Goal: Task Accomplishment & Management: Use online tool/utility

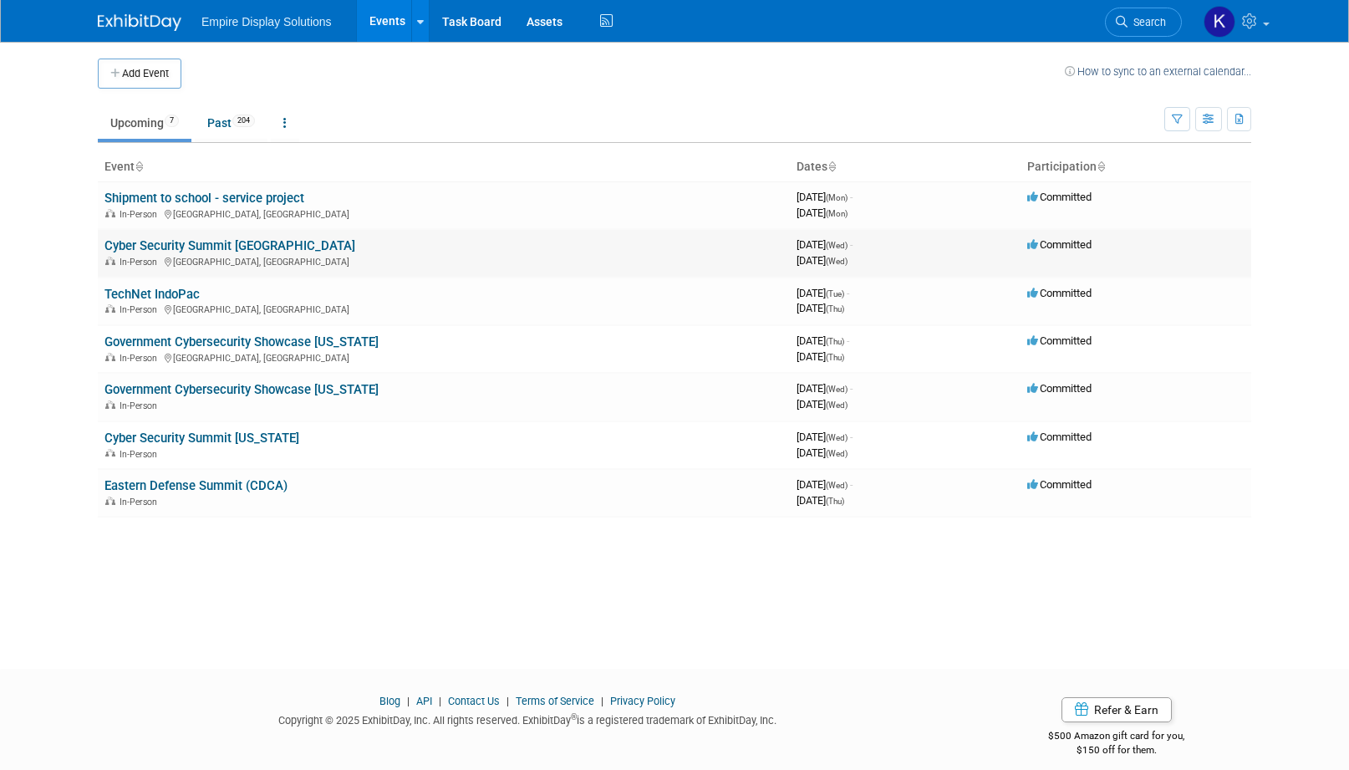
click at [217, 246] on link "Cyber Security Summit [GEOGRAPHIC_DATA]" at bounding box center [229, 245] width 251 height 15
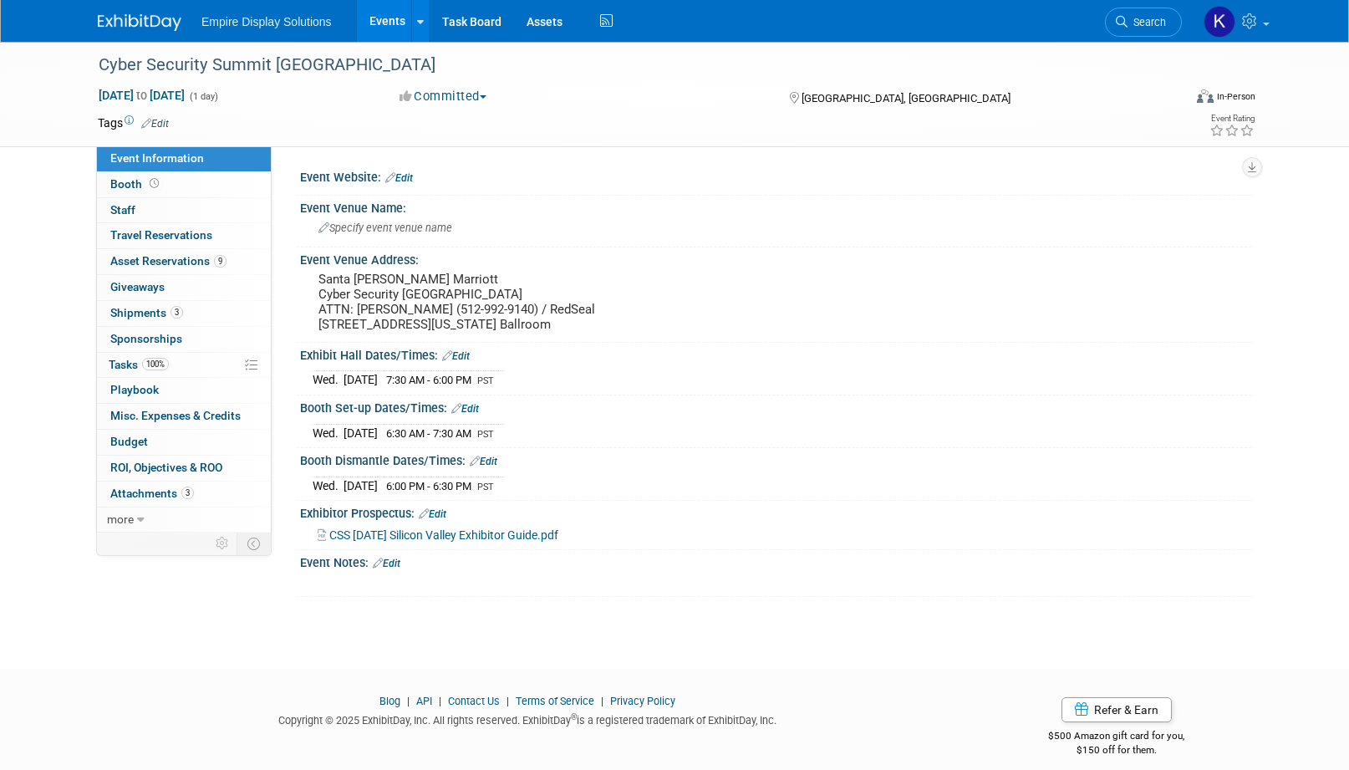
click at [155, 29] on img at bounding box center [140, 22] width 84 height 17
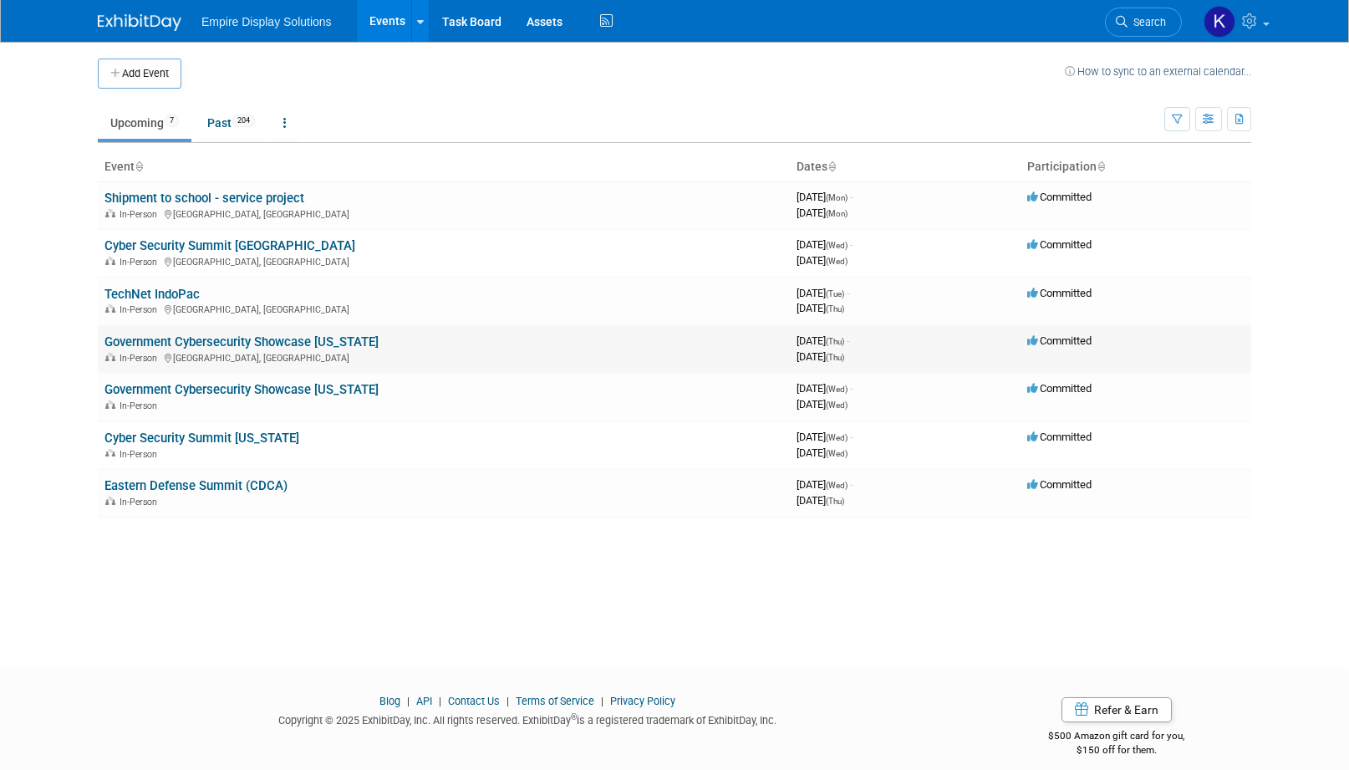
click at [208, 338] on link "Government Cybersecurity Showcase [US_STATE]" at bounding box center [241, 341] width 274 height 15
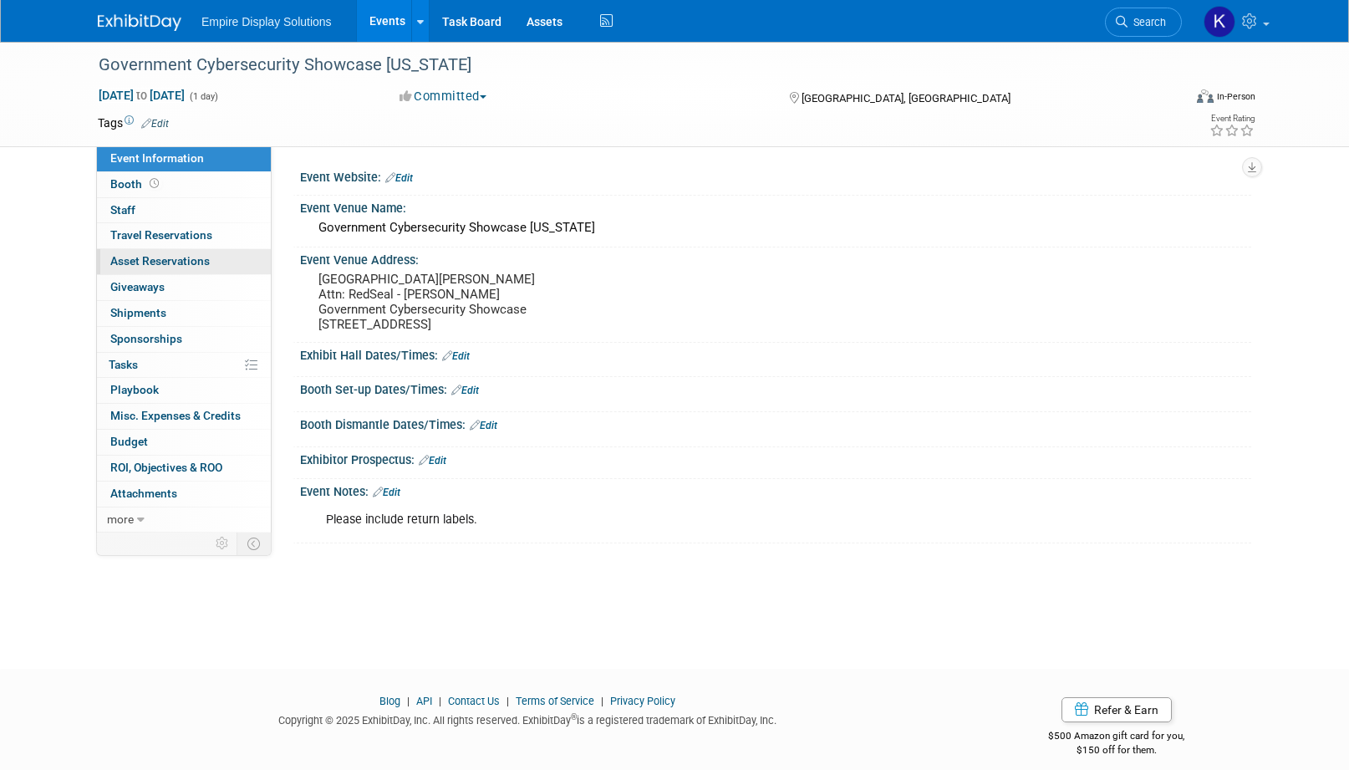
click at [171, 257] on span "Asset Reservations 0" at bounding box center [159, 260] width 99 height 13
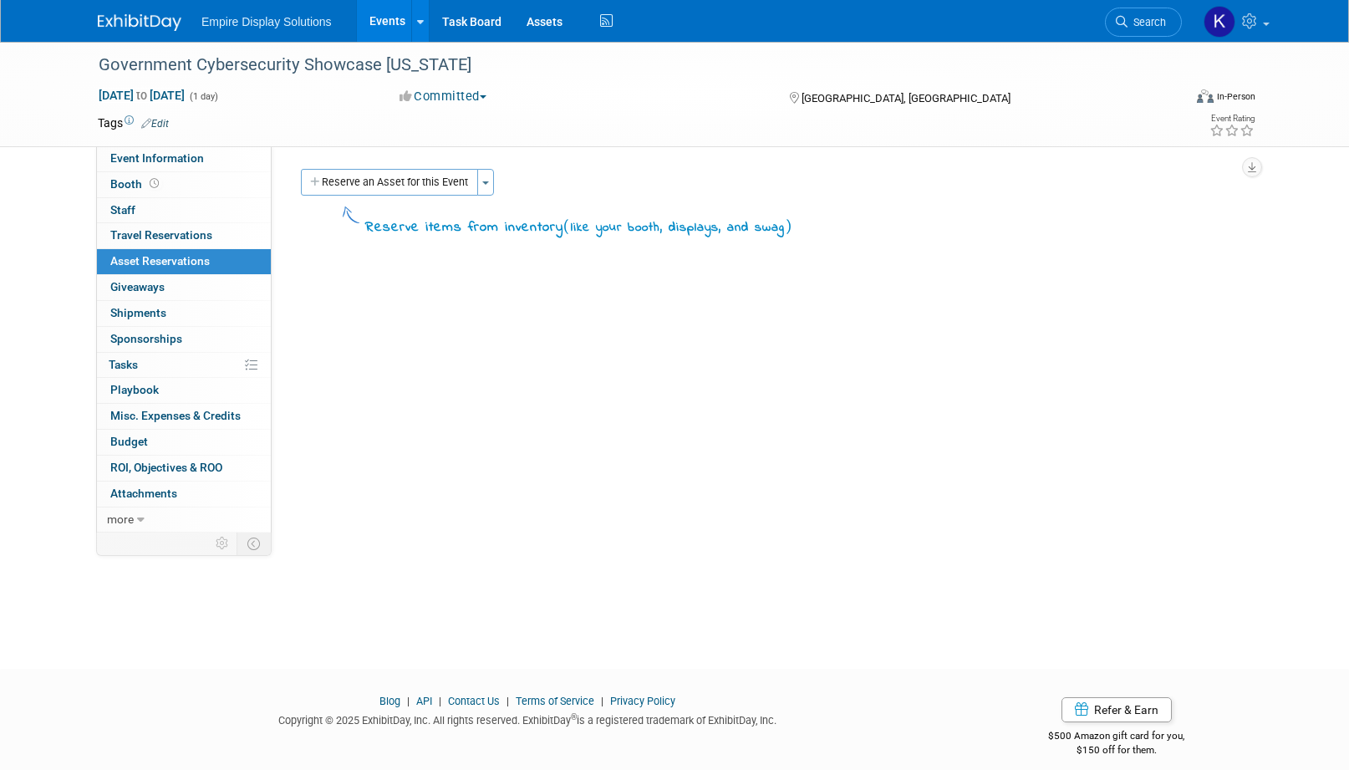
click at [155, 16] on img at bounding box center [140, 22] width 84 height 17
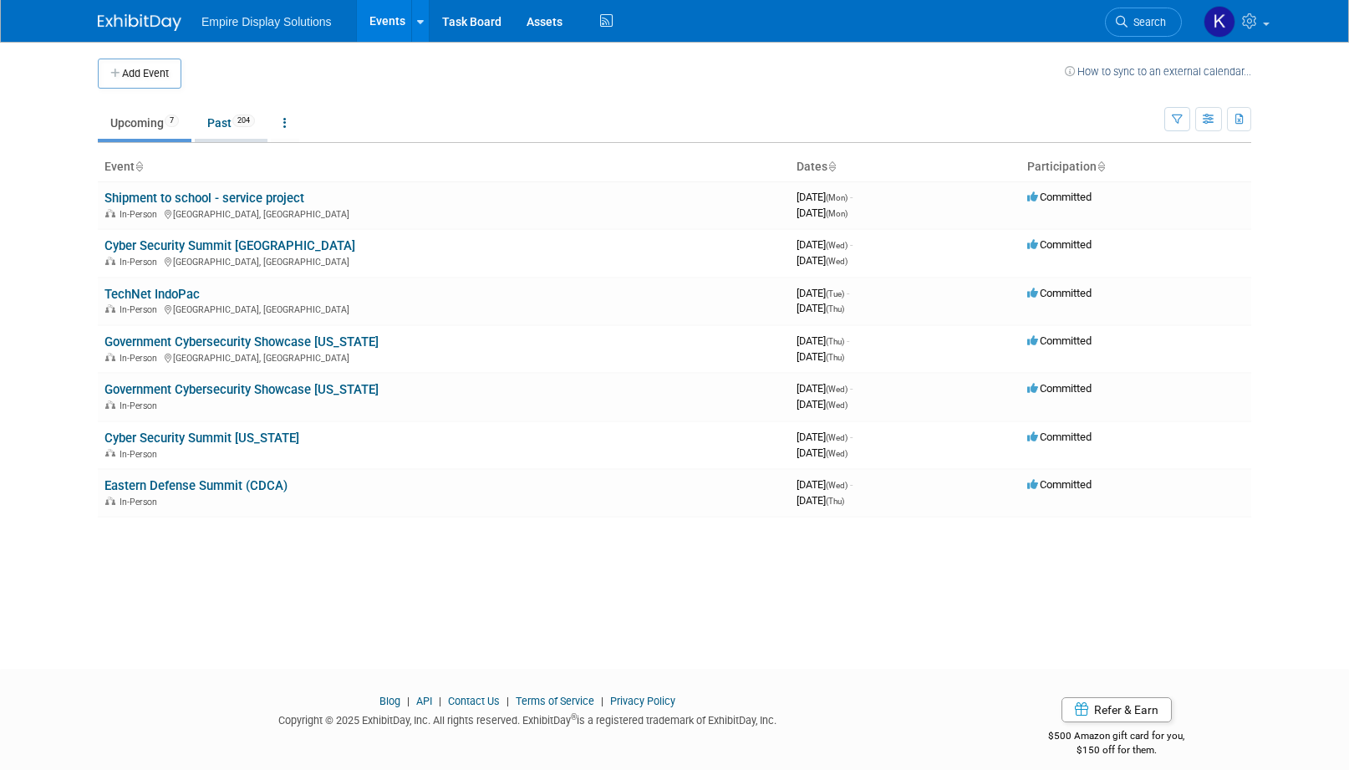
click at [224, 119] on link "Past 204" at bounding box center [231, 123] width 73 height 32
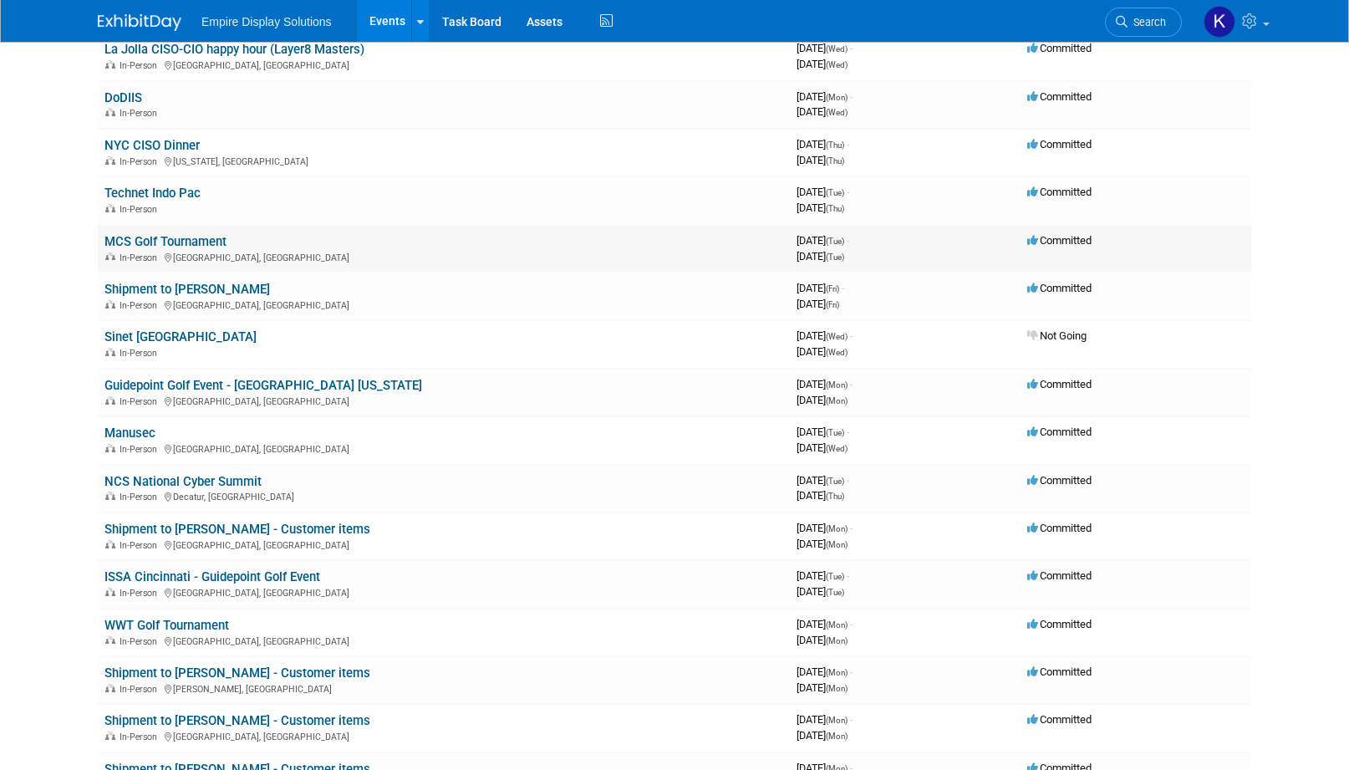
scroll to position [1745, 0]
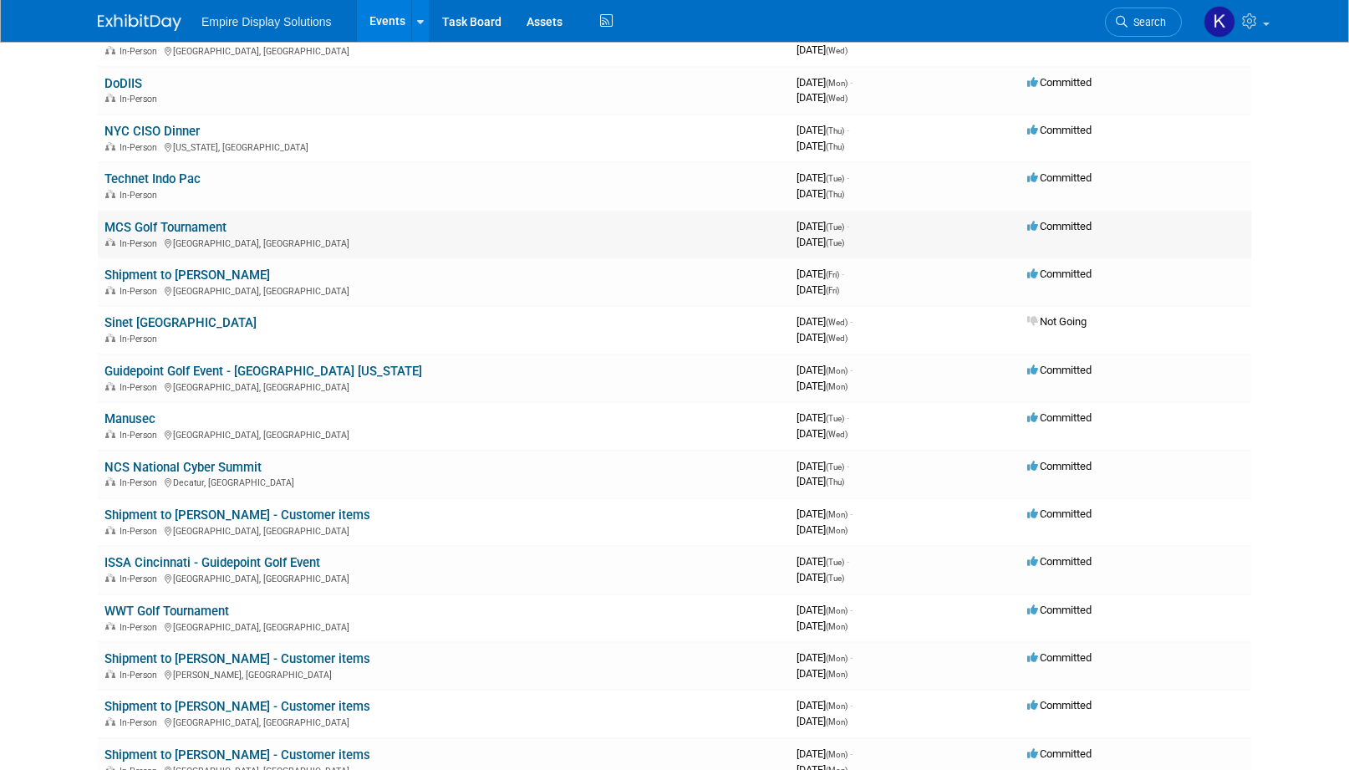
click at [206, 222] on link "MCS Golf Tournament" at bounding box center [165, 227] width 122 height 15
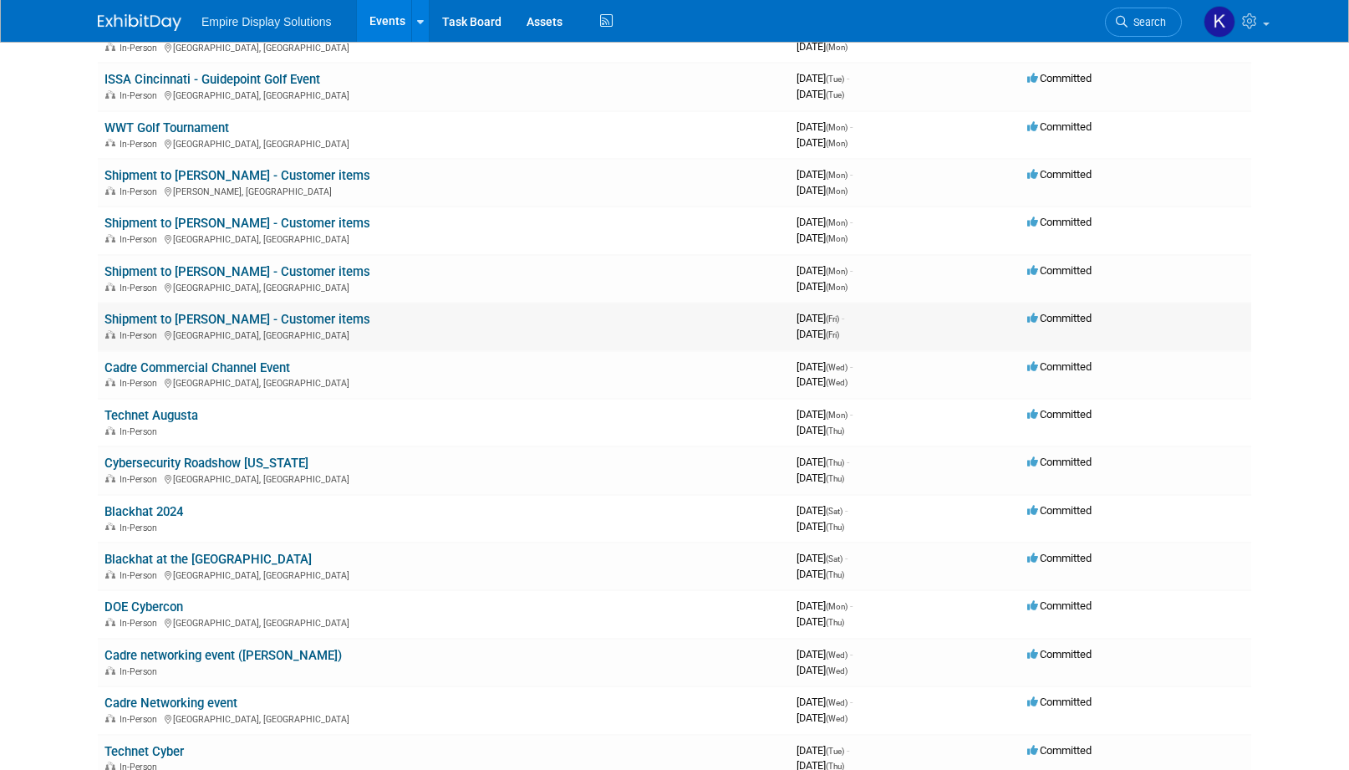
scroll to position [2259, 0]
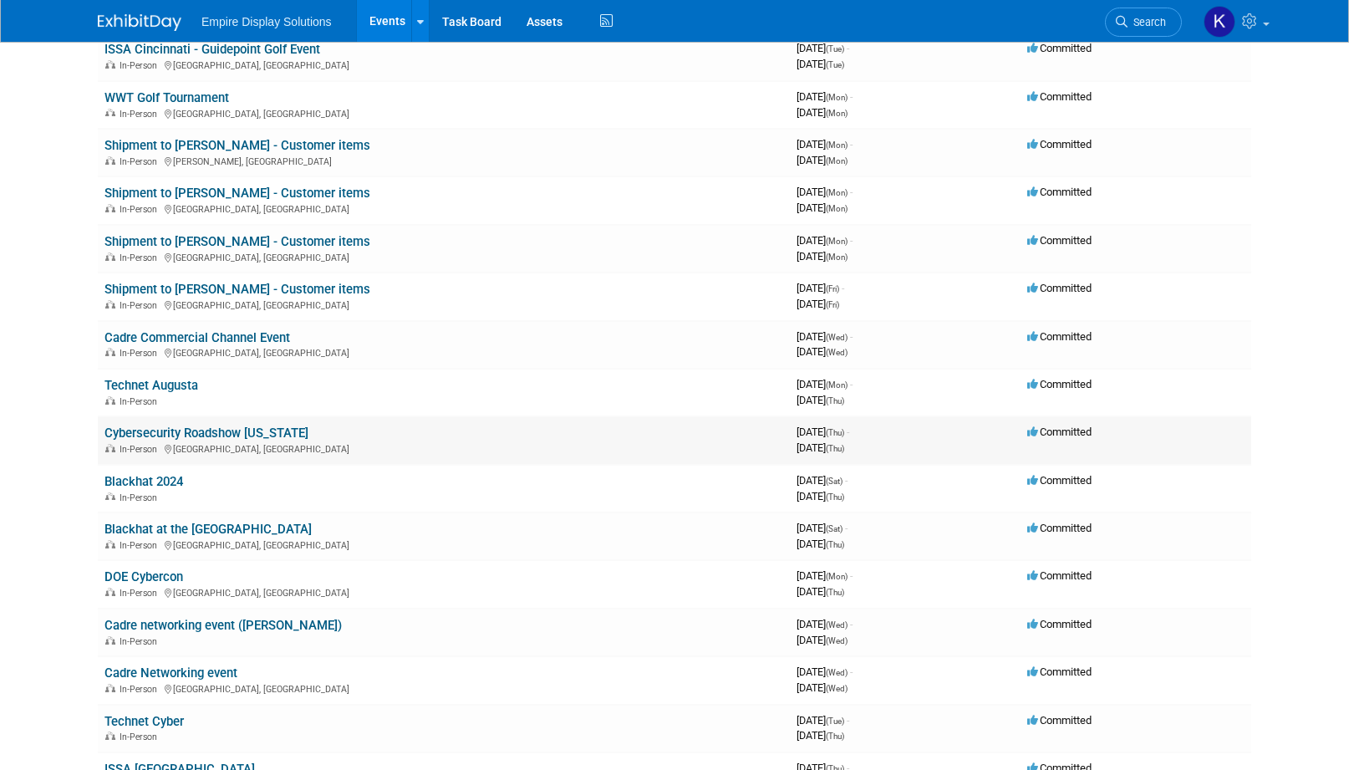
click at [245, 432] on link "Cybersecurity Roadshow [US_STATE]" at bounding box center [206, 432] width 204 height 15
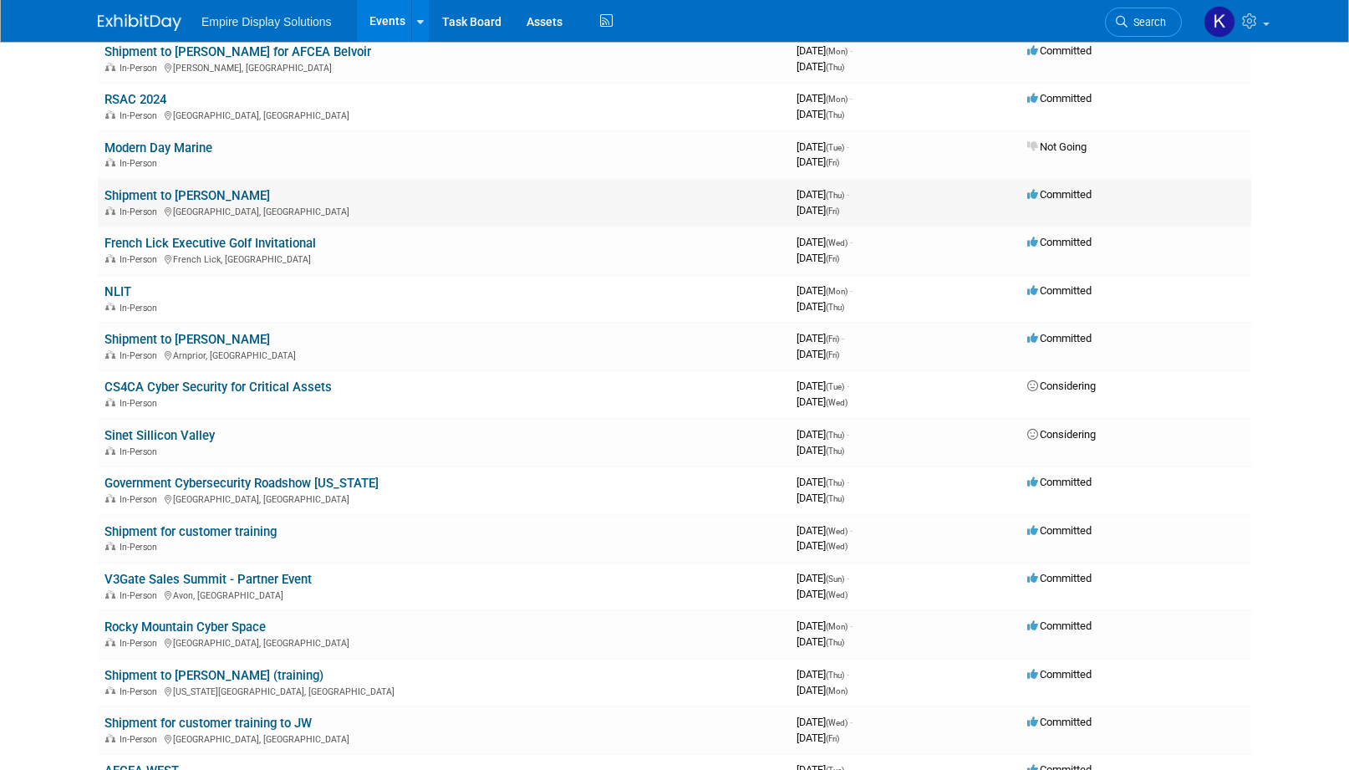
scroll to position [3234, 0]
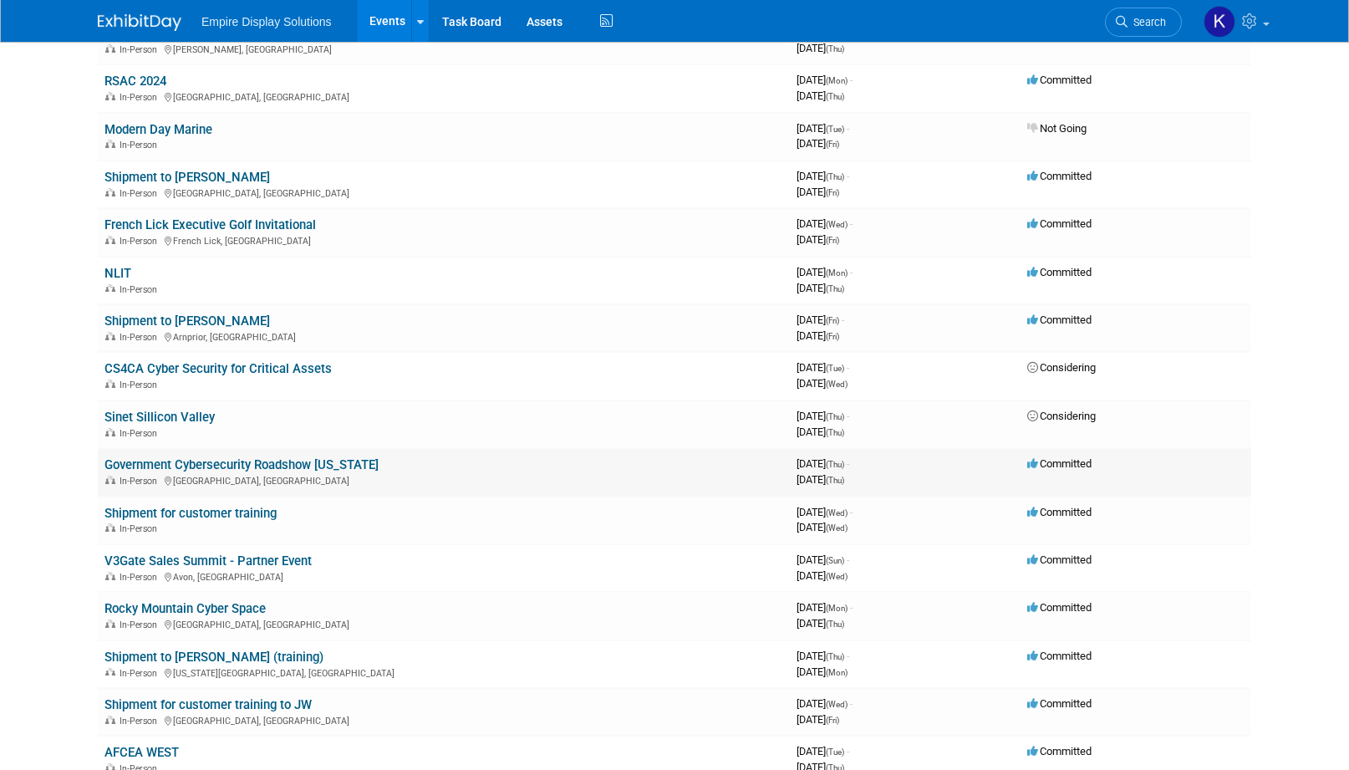
click at [283, 461] on link "Government Cybersecurity Roadshow California" at bounding box center [241, 464] width 274 height 15
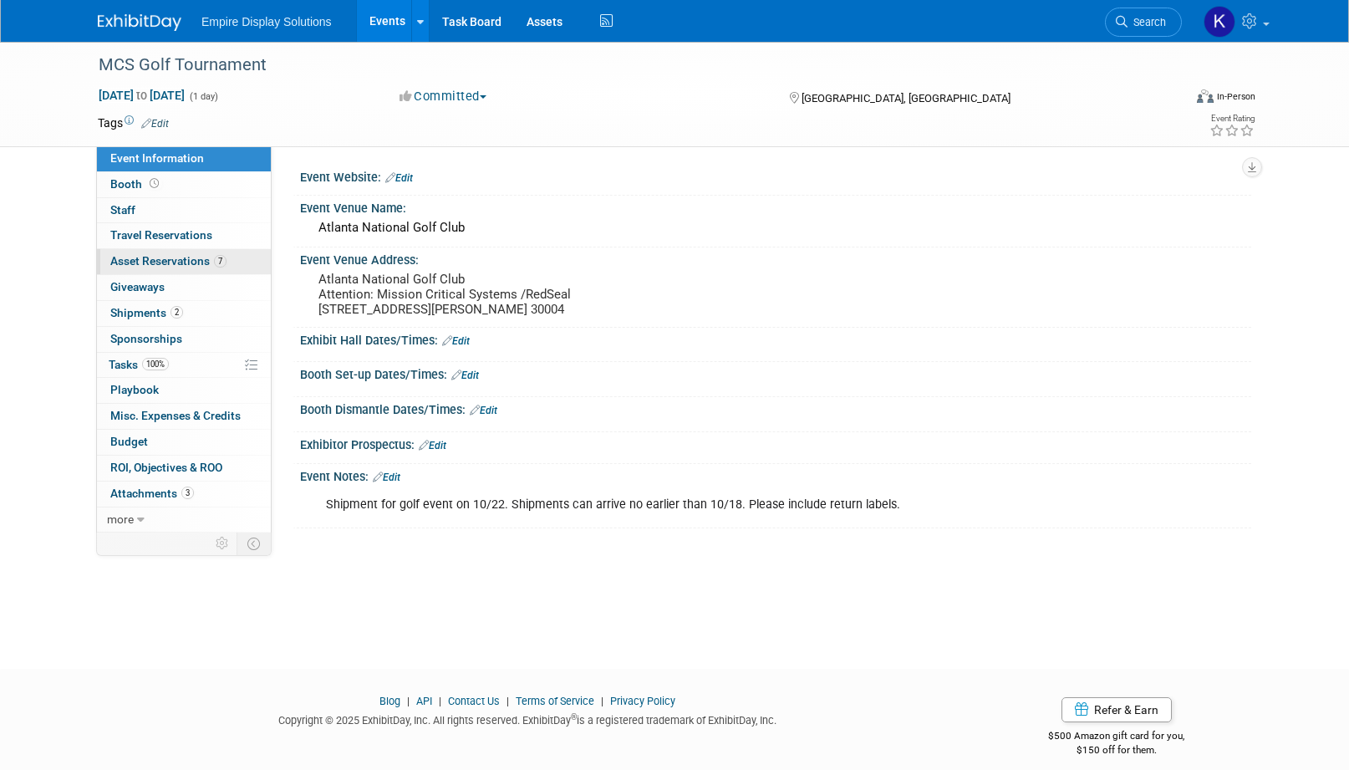
click at [197, 257] on span "Asset Reservations 7" at bounding box center [168, 260] width 116 height 13
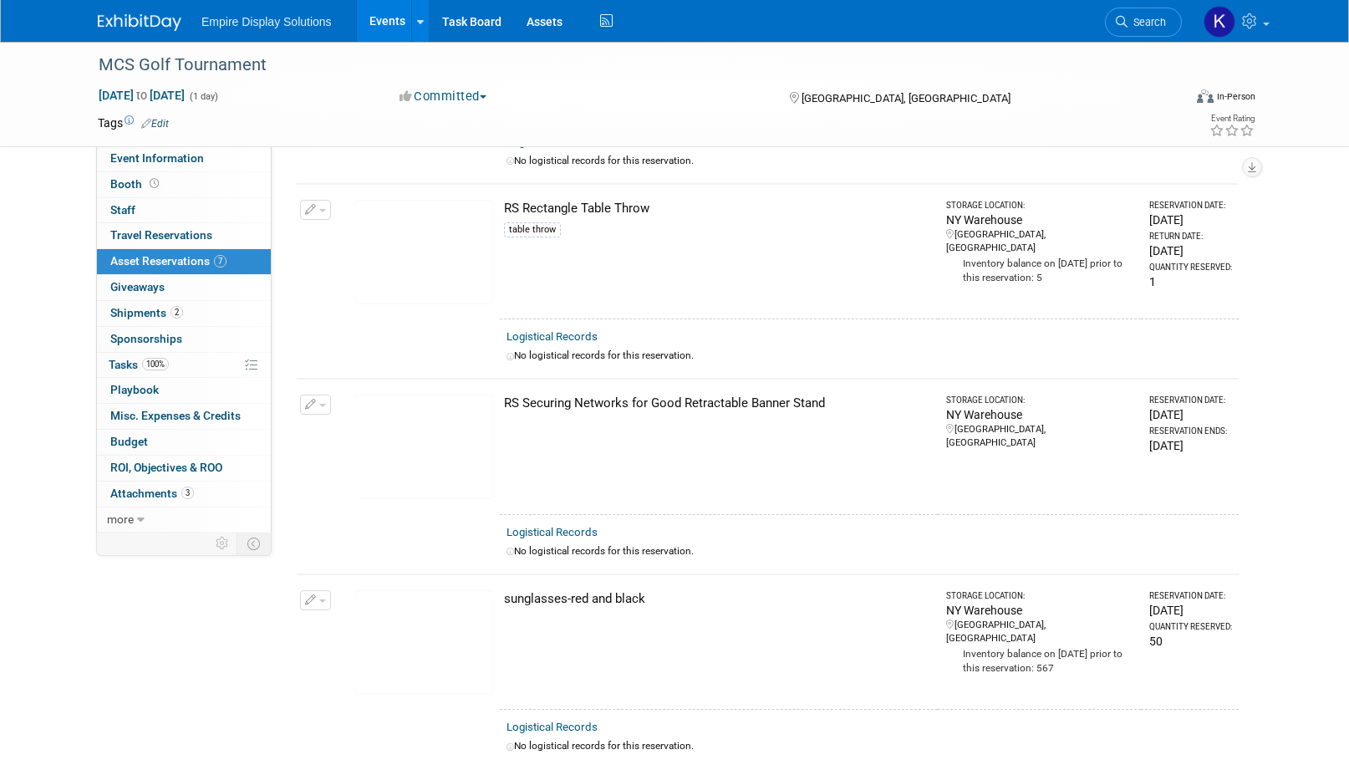
scroll to position [985, 0]
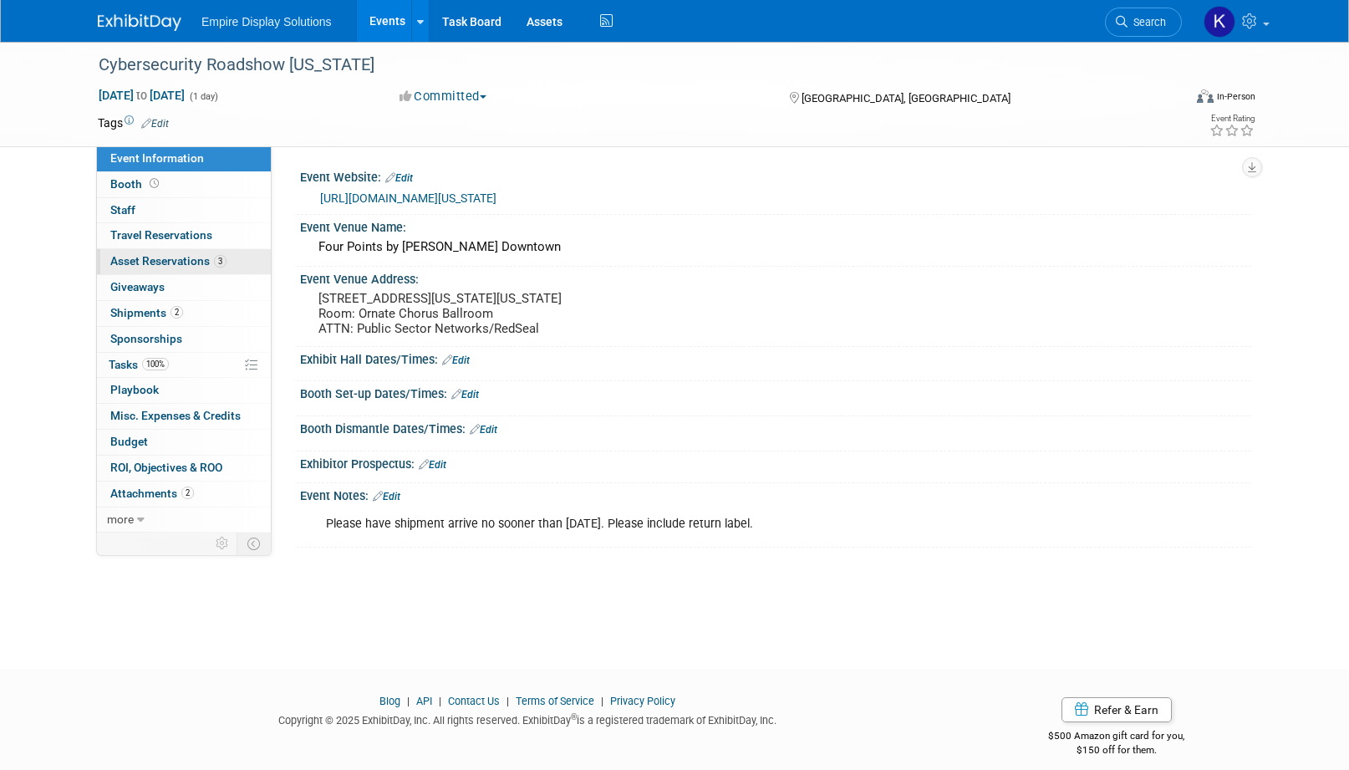
click at [180, 257] on span "Asset Reservations 3" at bounding box center [168, 260] width 116 height 13
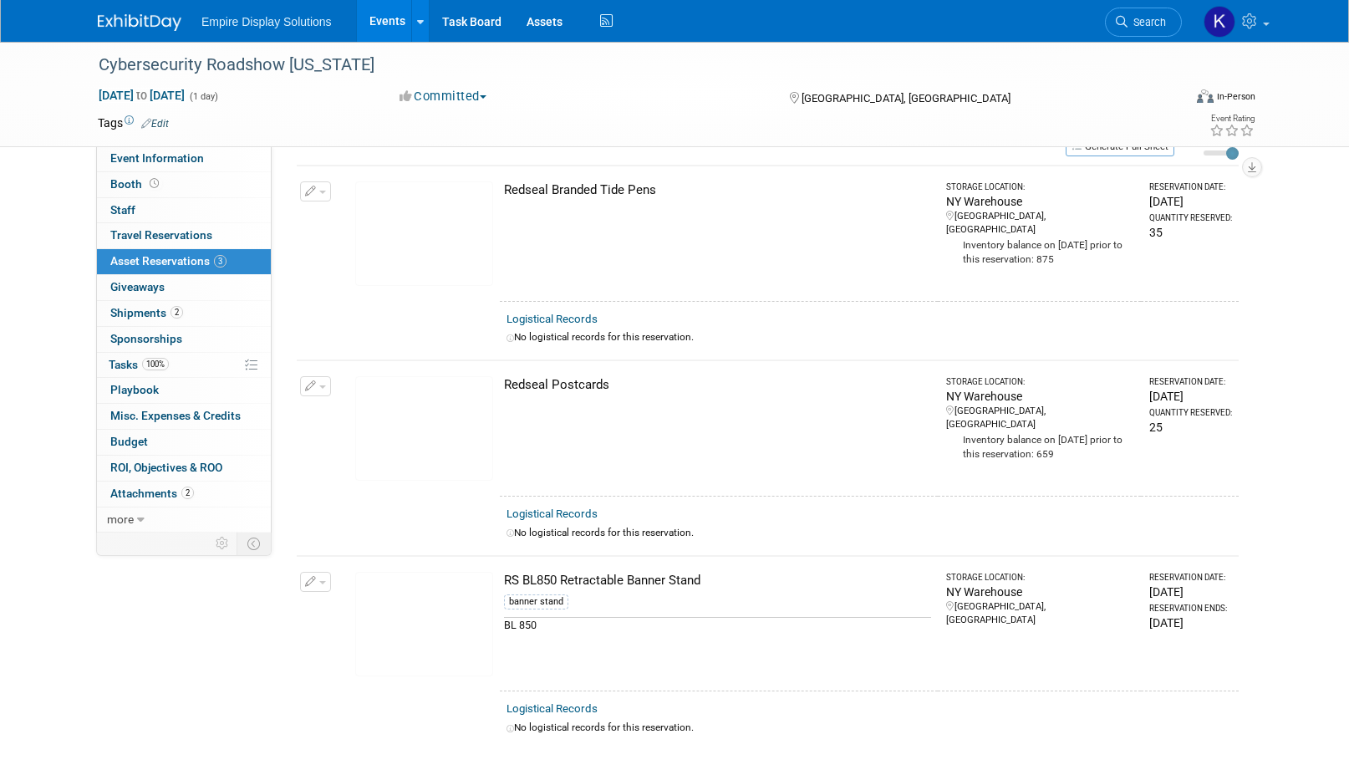
scroll to position [65, 0]
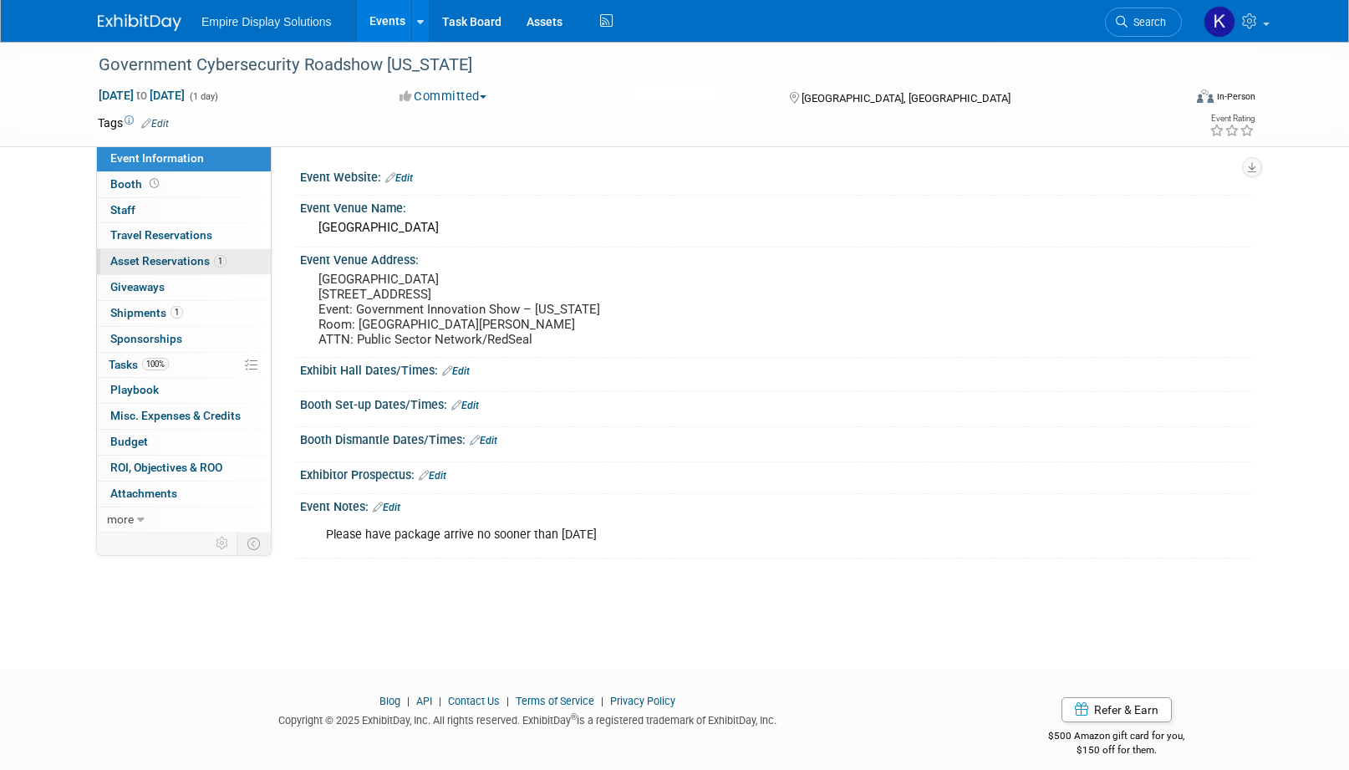
click at [183, 260] on span "Asset Reservations 1" at bounding box center [168, 260] width 116 height 13
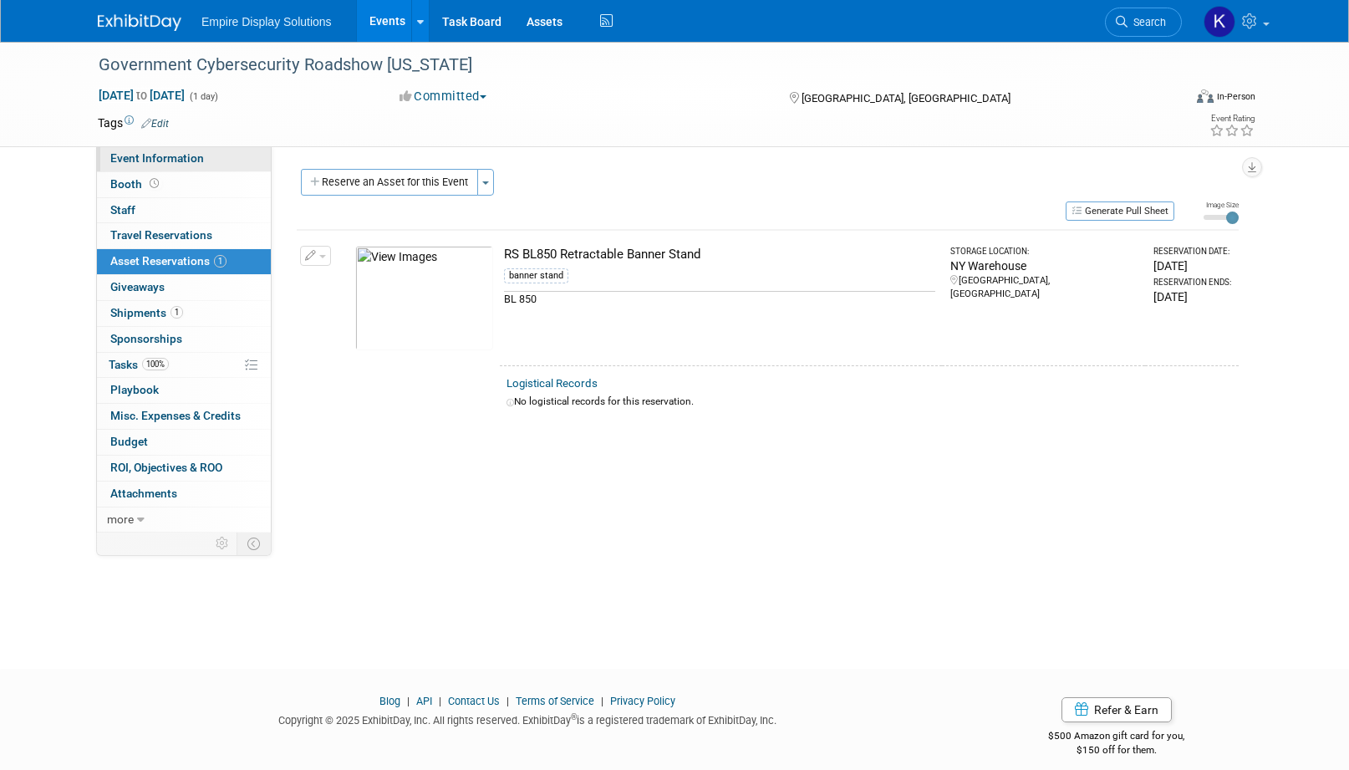
click at [168, 158] on span "Event Information" at bounding box center [157, 157] width 94 height 13
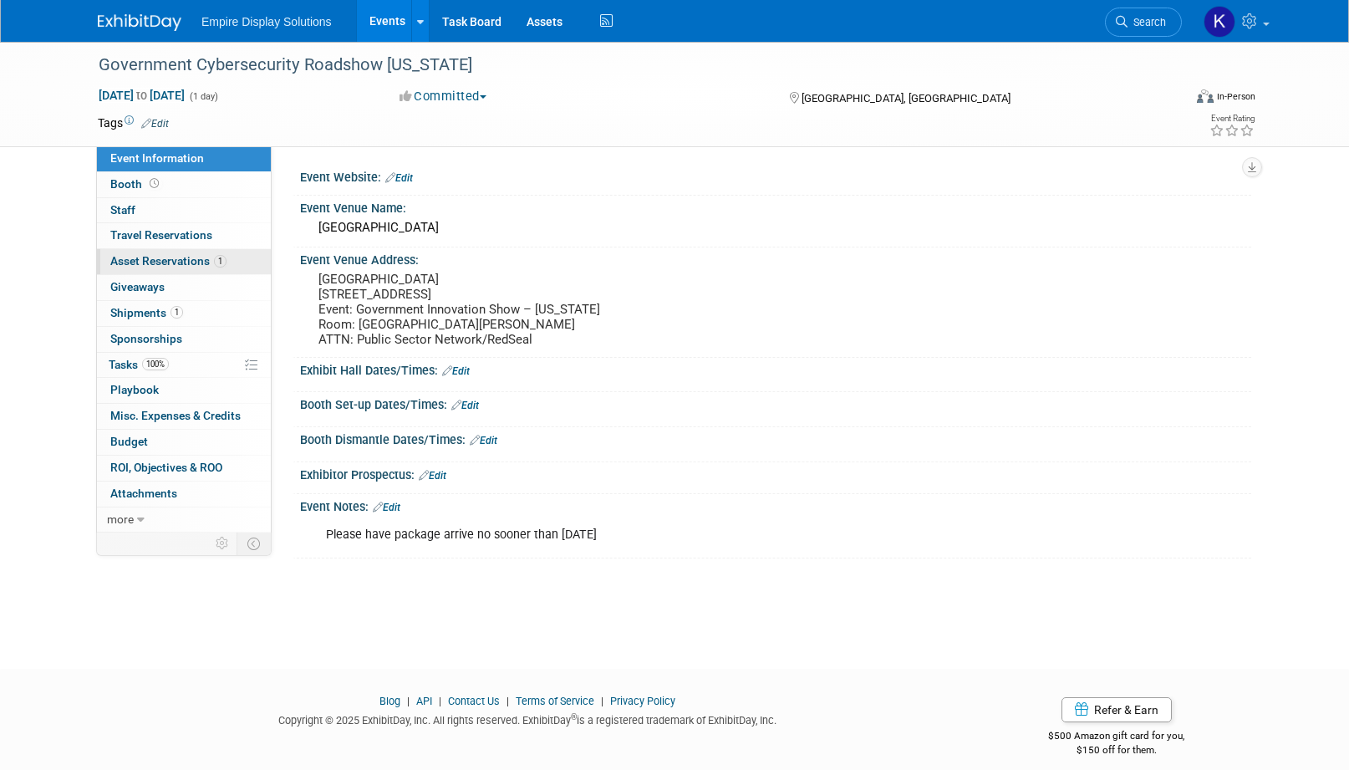
click at [172, 257] on span "Asset Reservations 1" at bounding box center [168, 260] width 116 height 13
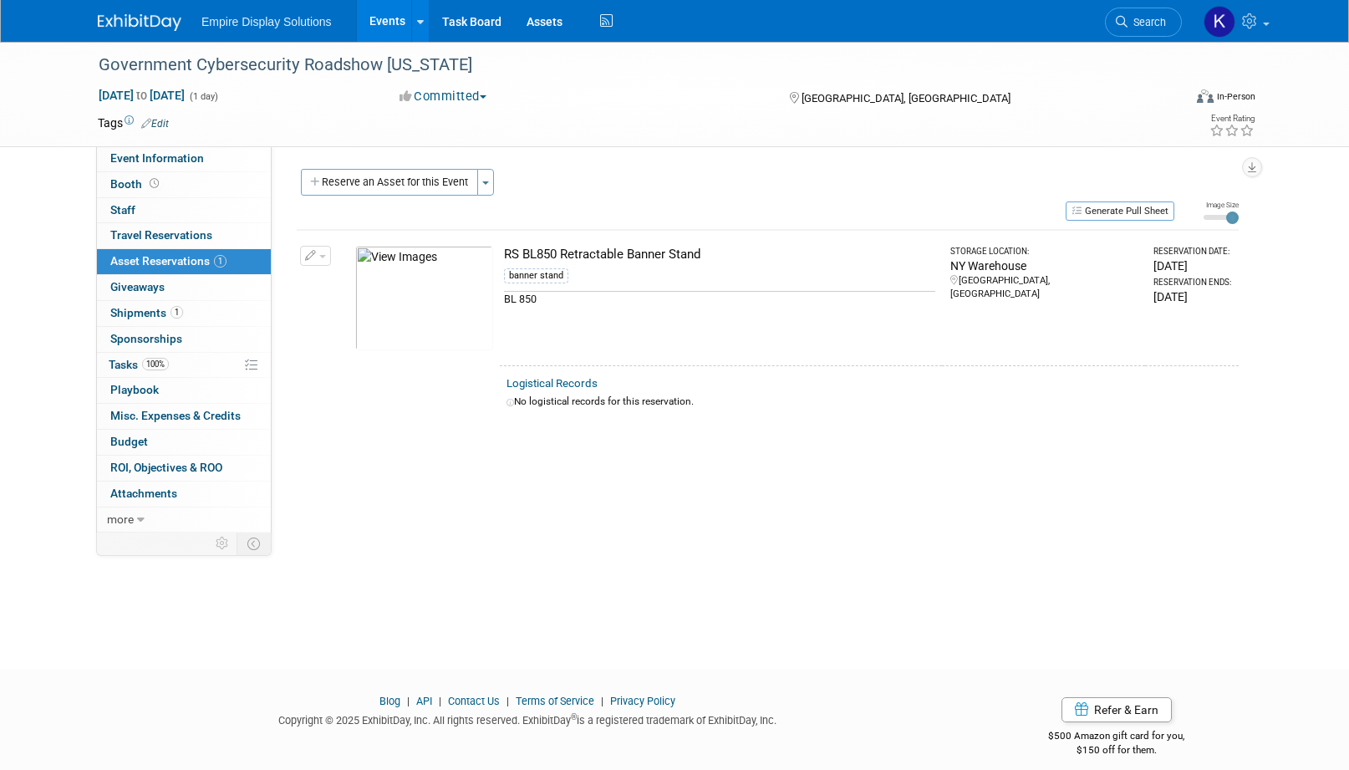
click at [153, 18] on img at bounding box center [140, 22] width 84 height 17
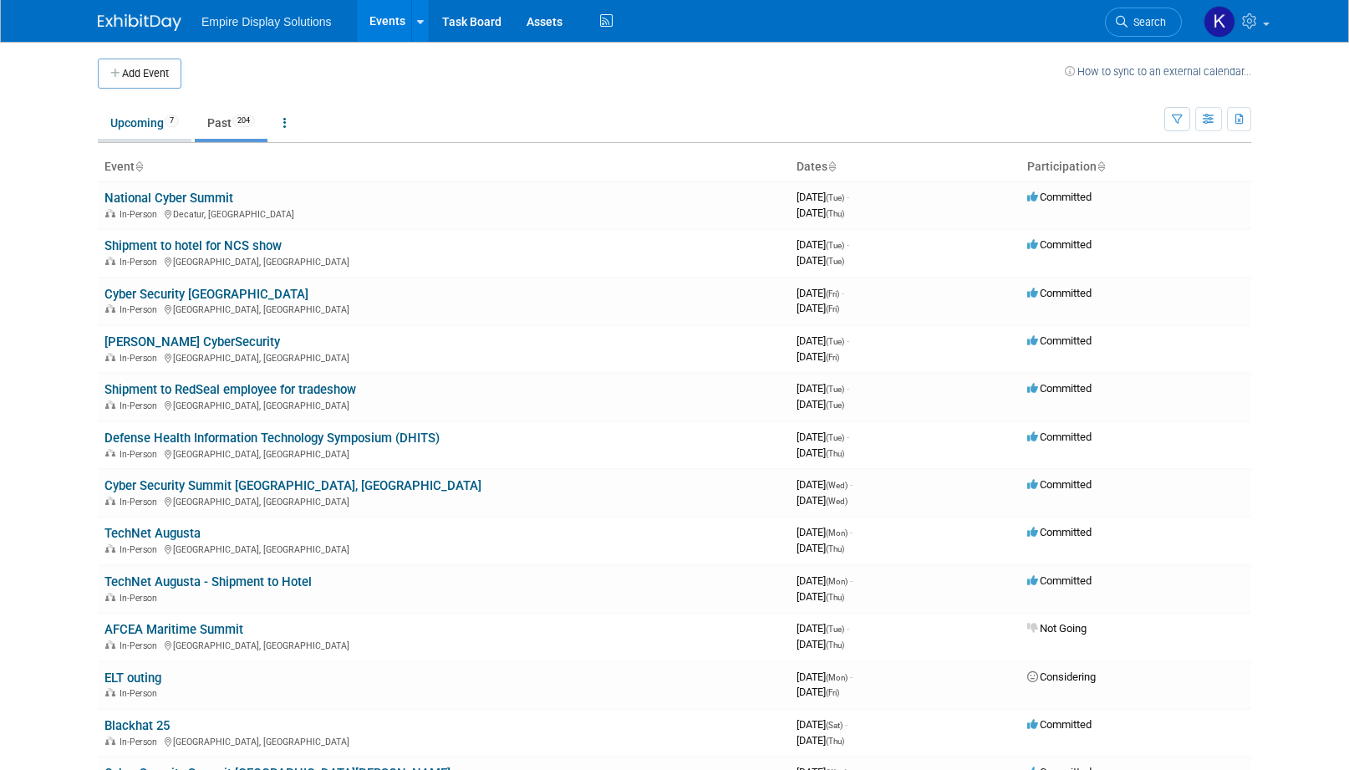
click at [145, 123] on link "Upcoming 7" at bounding box center [145, 123] width 94 height 32
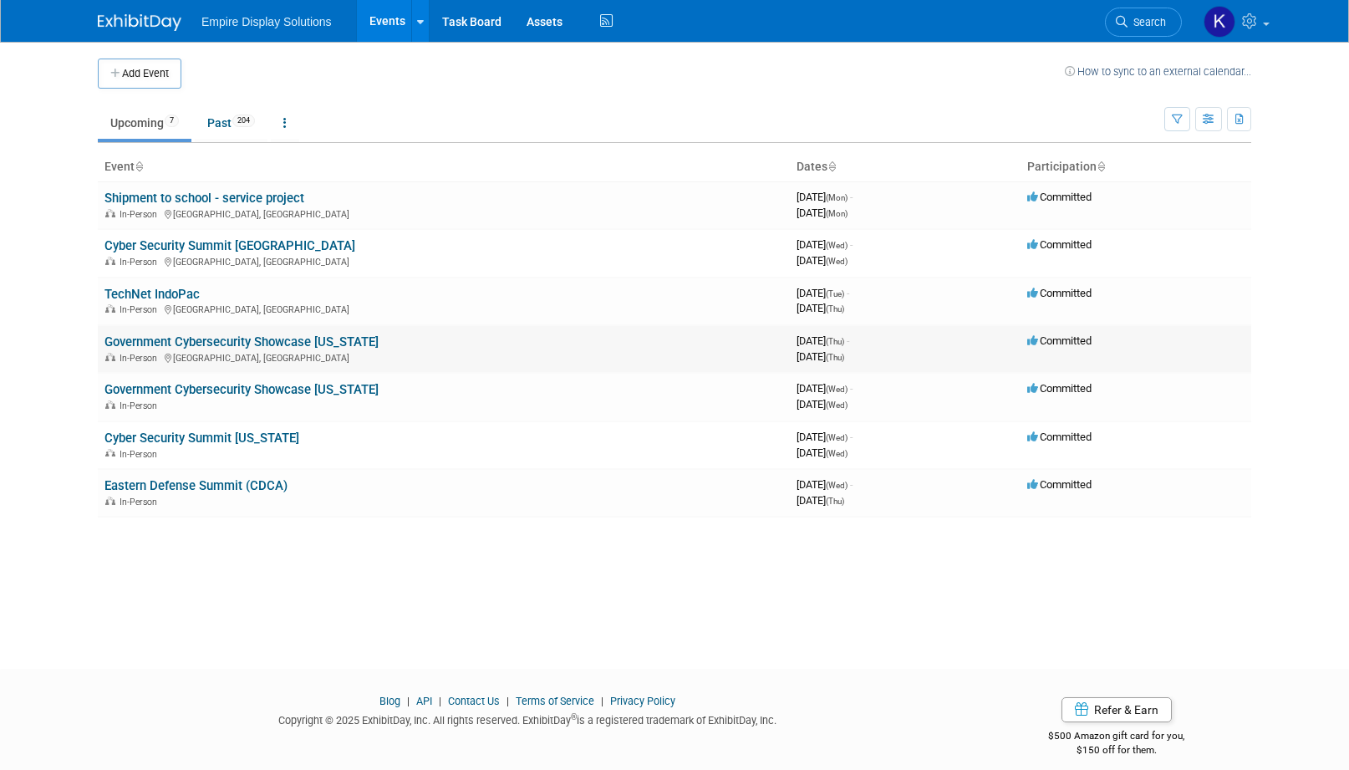
click at [229, 340] on link "Government Cybersecurity Showcase [US_STATE]" at bounding box center [241, 341] width 274 height 15
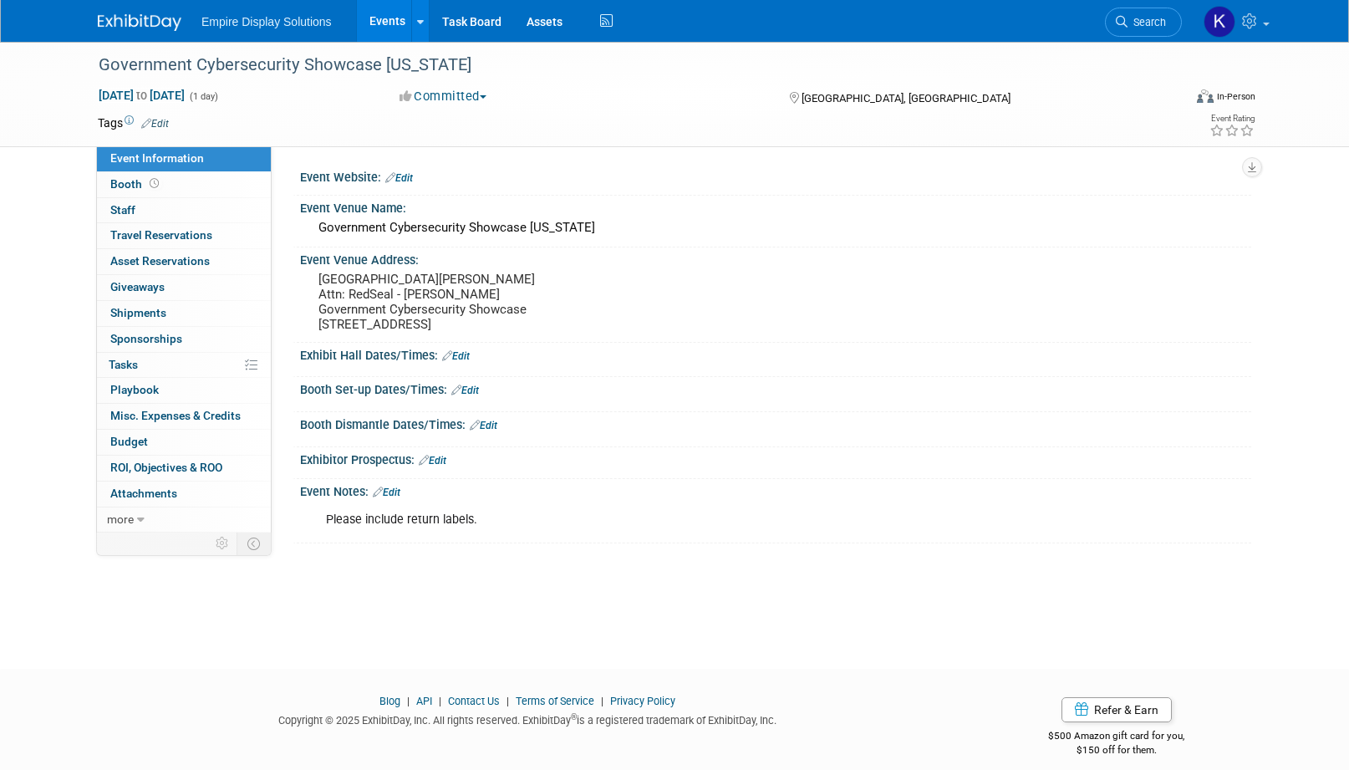
click at [150, 29] on img at bounding box center [140, 22] width 84 height 17
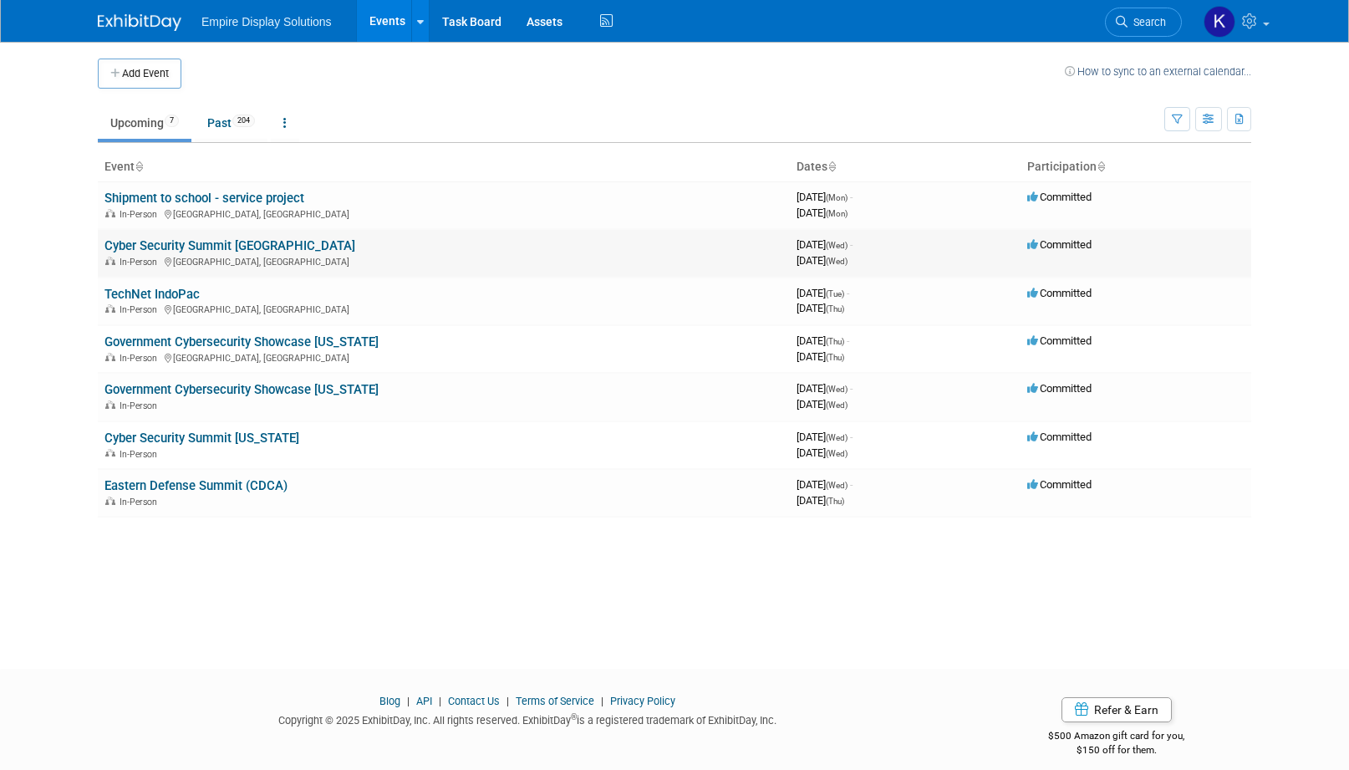
click at [220, 247] on link "Cyber Security Summit [GEOGRAPHIC_DATA]" at bounding box center [229, 245] width 251 height 15
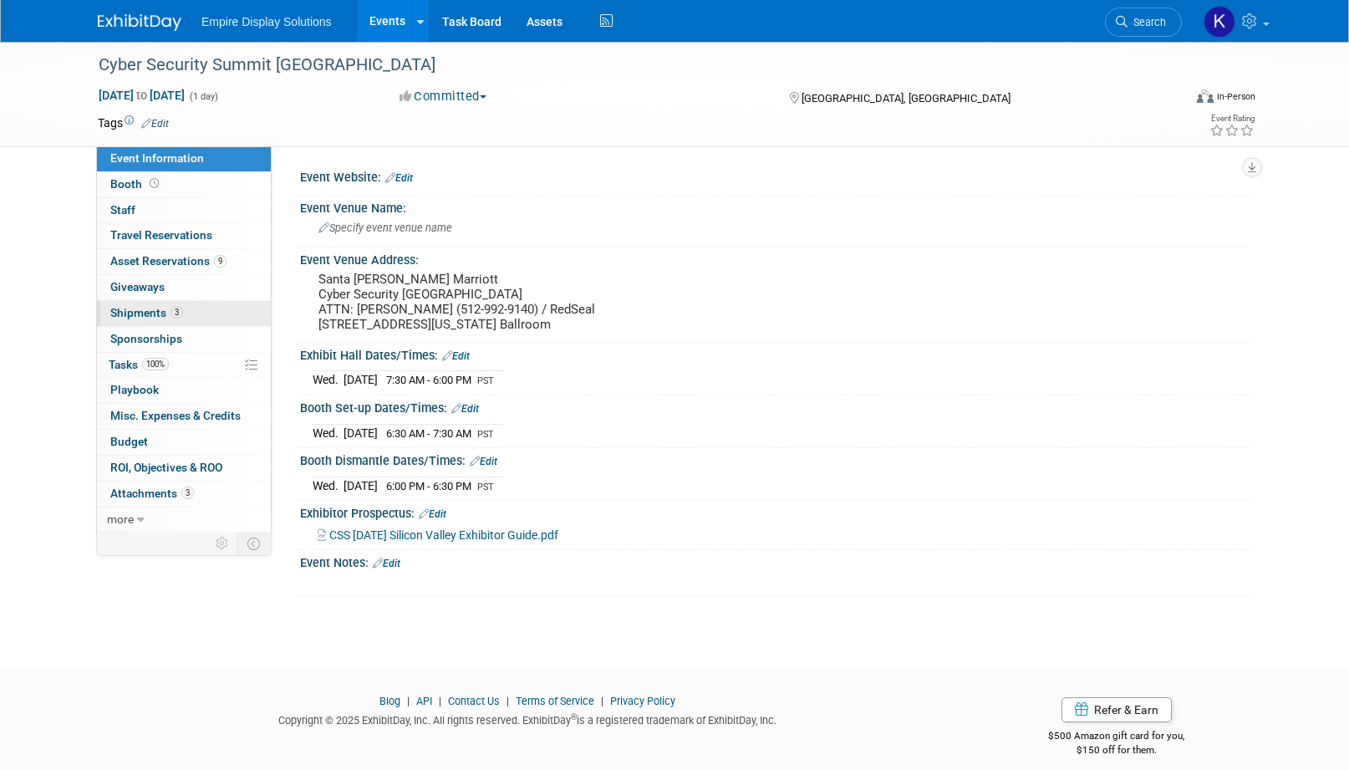
click at [161, 313] on span "Shipments 3" at bounding box center [146, 312] width 73 height 13
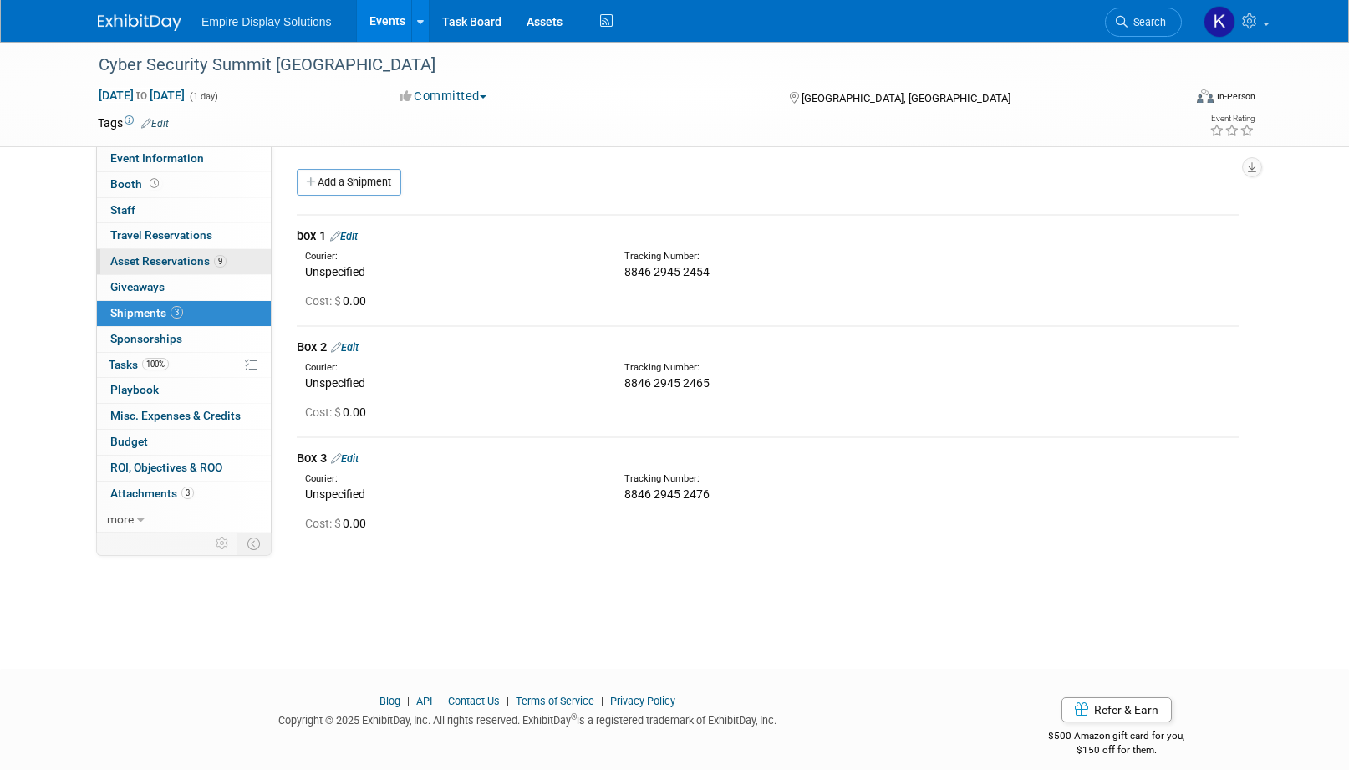
click at [156, 257] on span "Asset Reservations 9" at bounding box center [168, 260] width 116 height 13
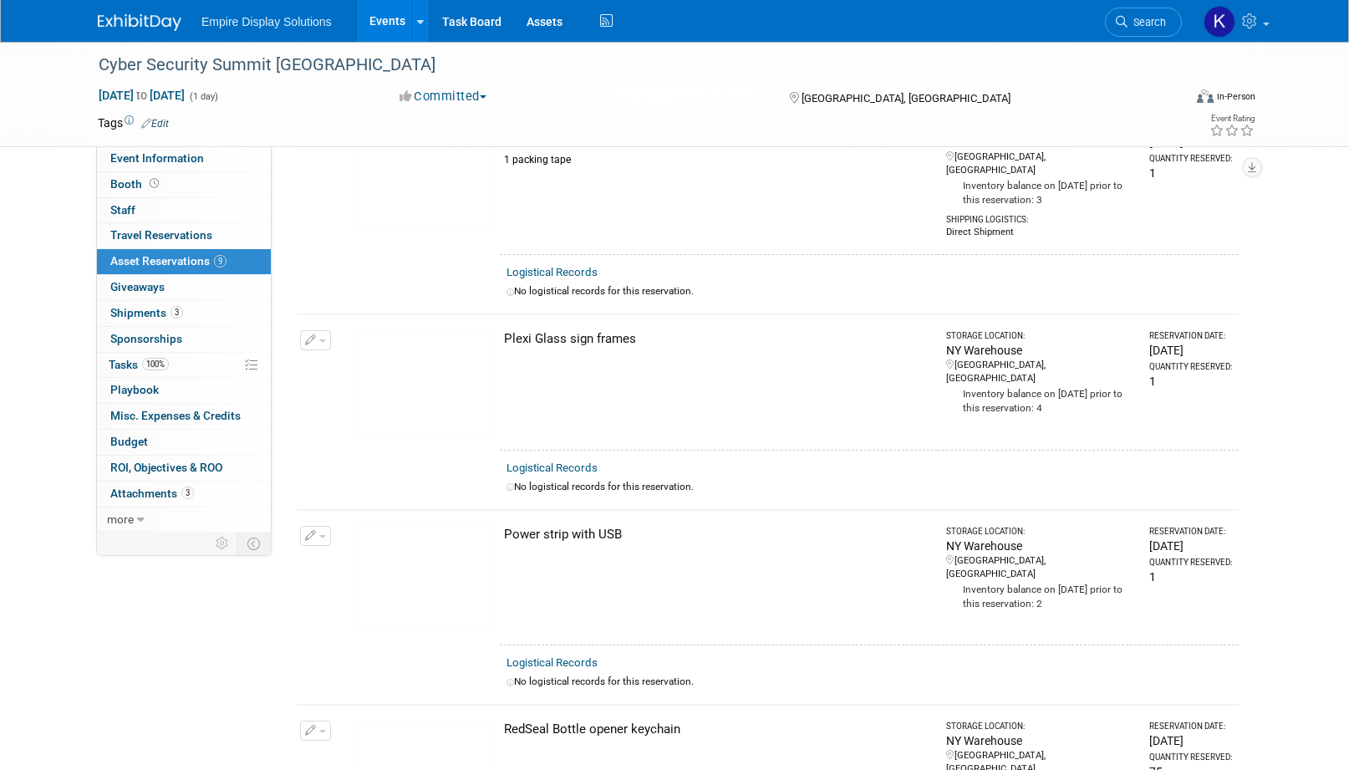
scroll to position [482, 0]
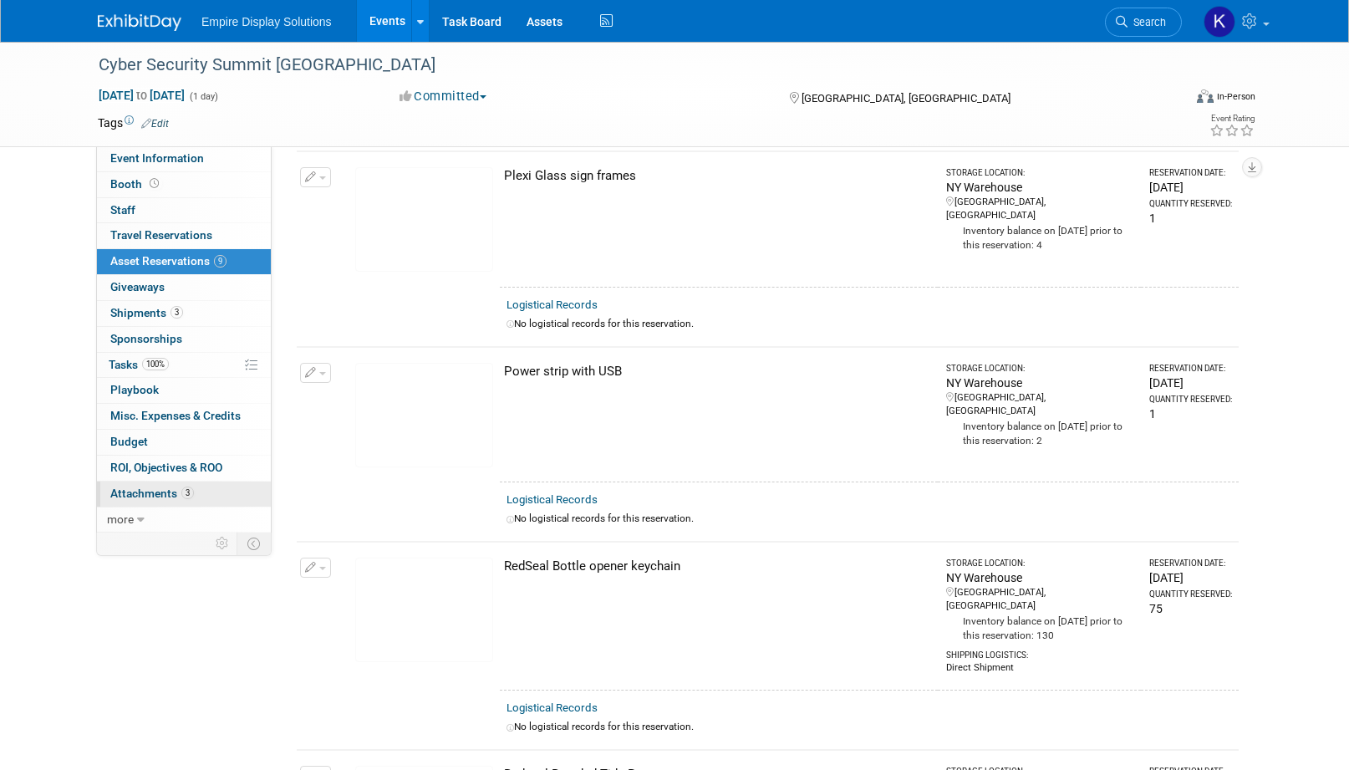
click at [172, 494] on span "Attachments 3" at bounding box center [152, 493] width 84 height 13
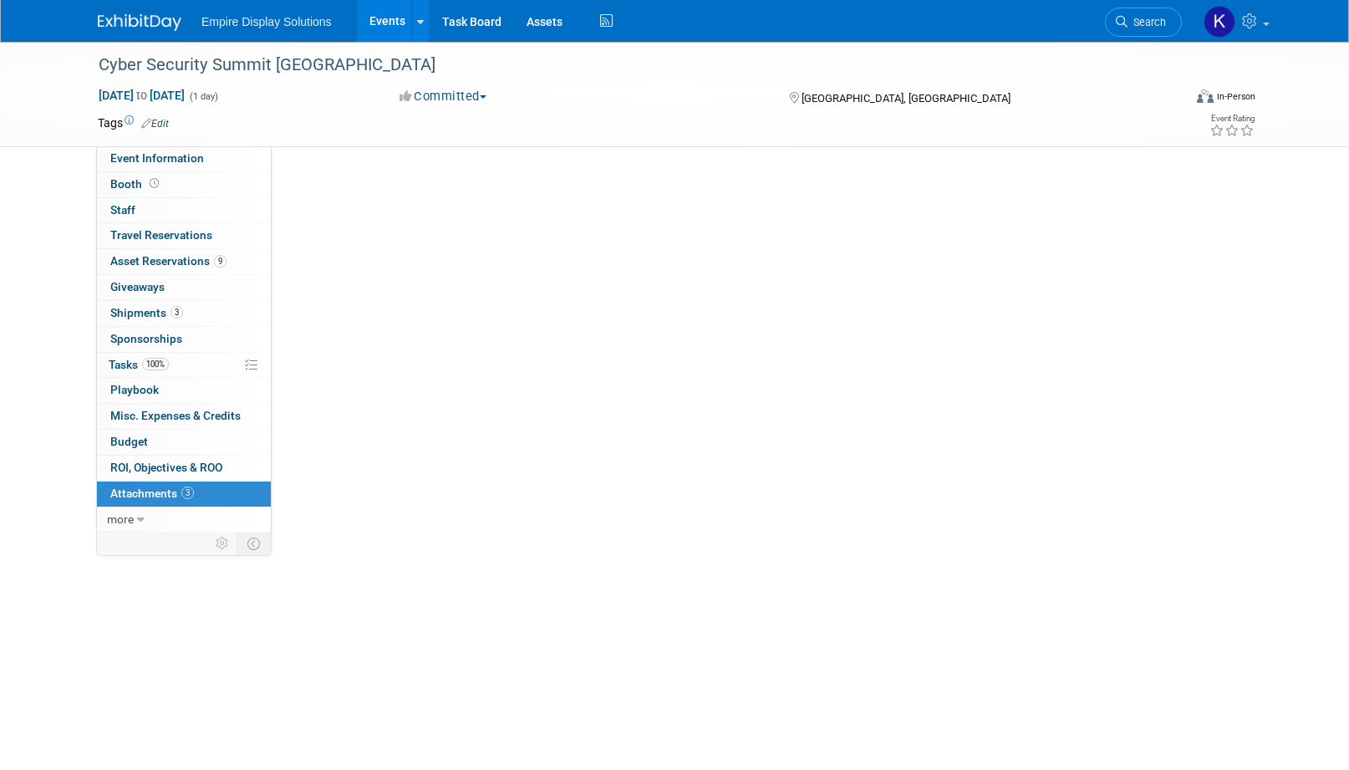
scroll to position [0, 0]
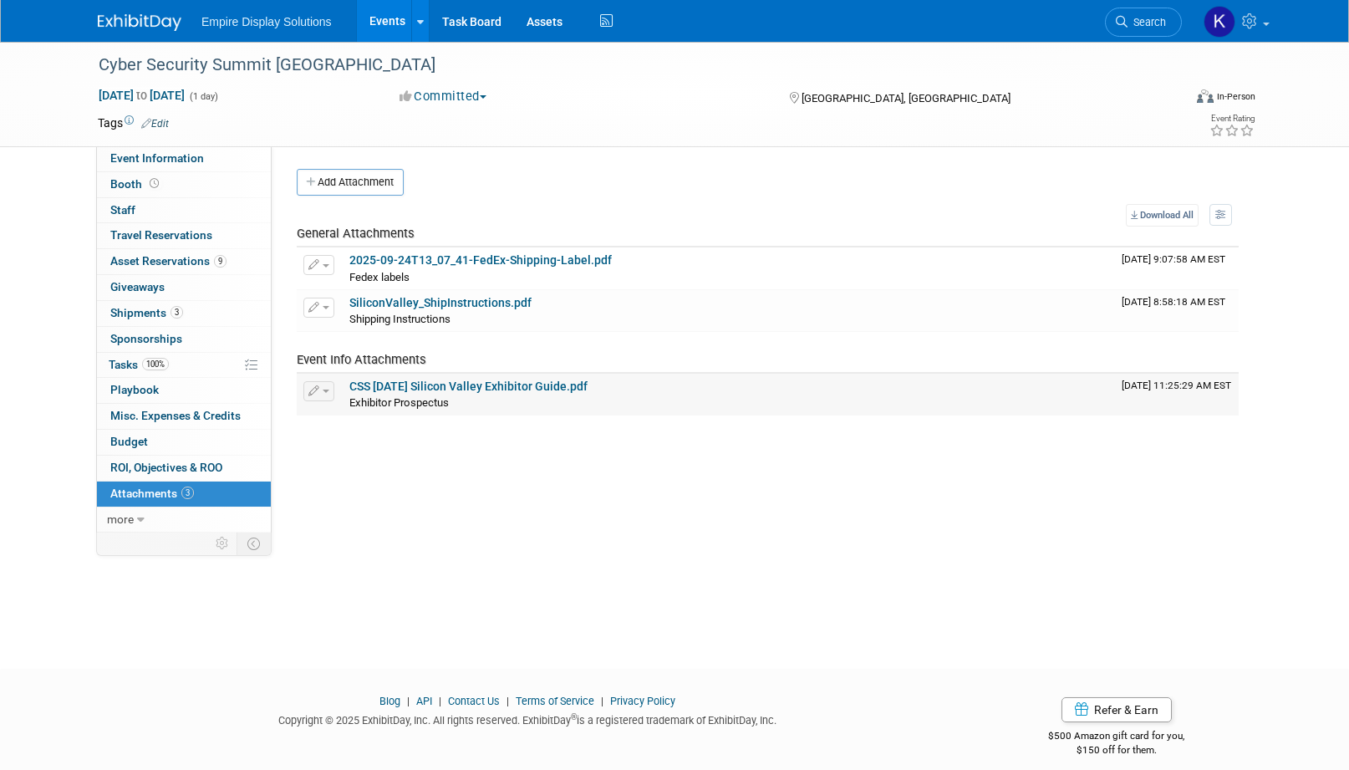
click at [463, 383] on link "CSS 10.08.25 Silicon Valley Exhibitor Guide.pdf" at bounding box center [468, 386] width 238 height 13
click at [150, 27] on img at bounding box center [140, 22] width 84 height 17
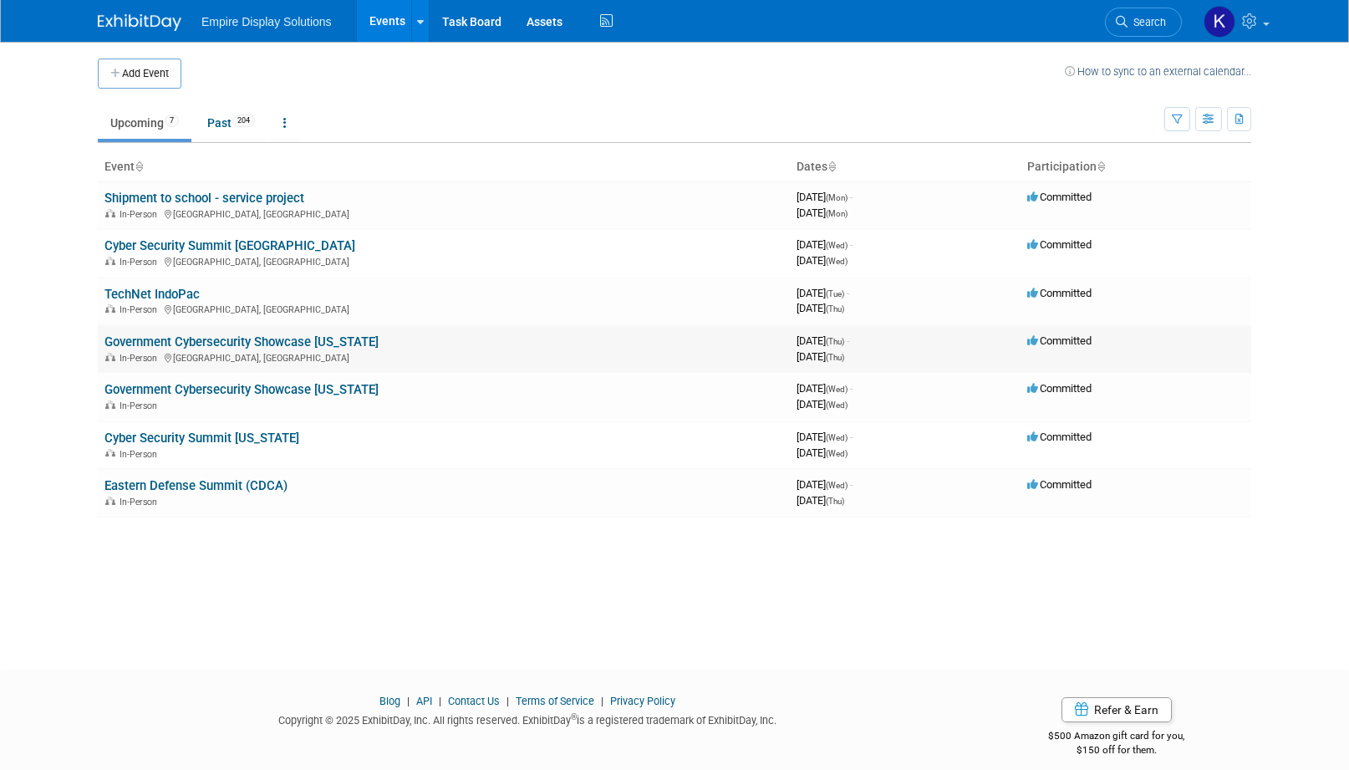
click at [282, 336] on link "Government Cybersecurity Showcase [US_STATE]" at bounding box center [241, 341] width 274 height 15
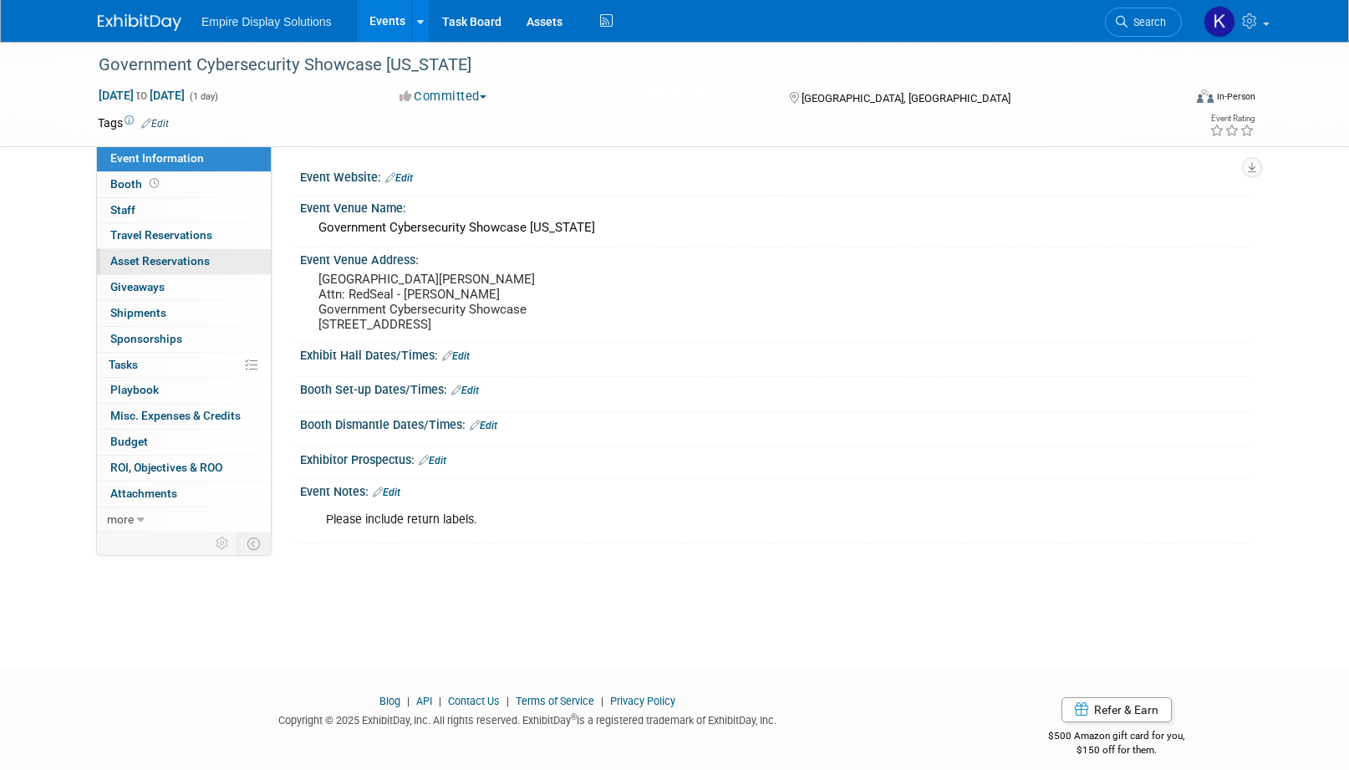
click at [143, 252] on link "0 Asset Reservations 0" at bounding box center [184, 261] width 174 height 25
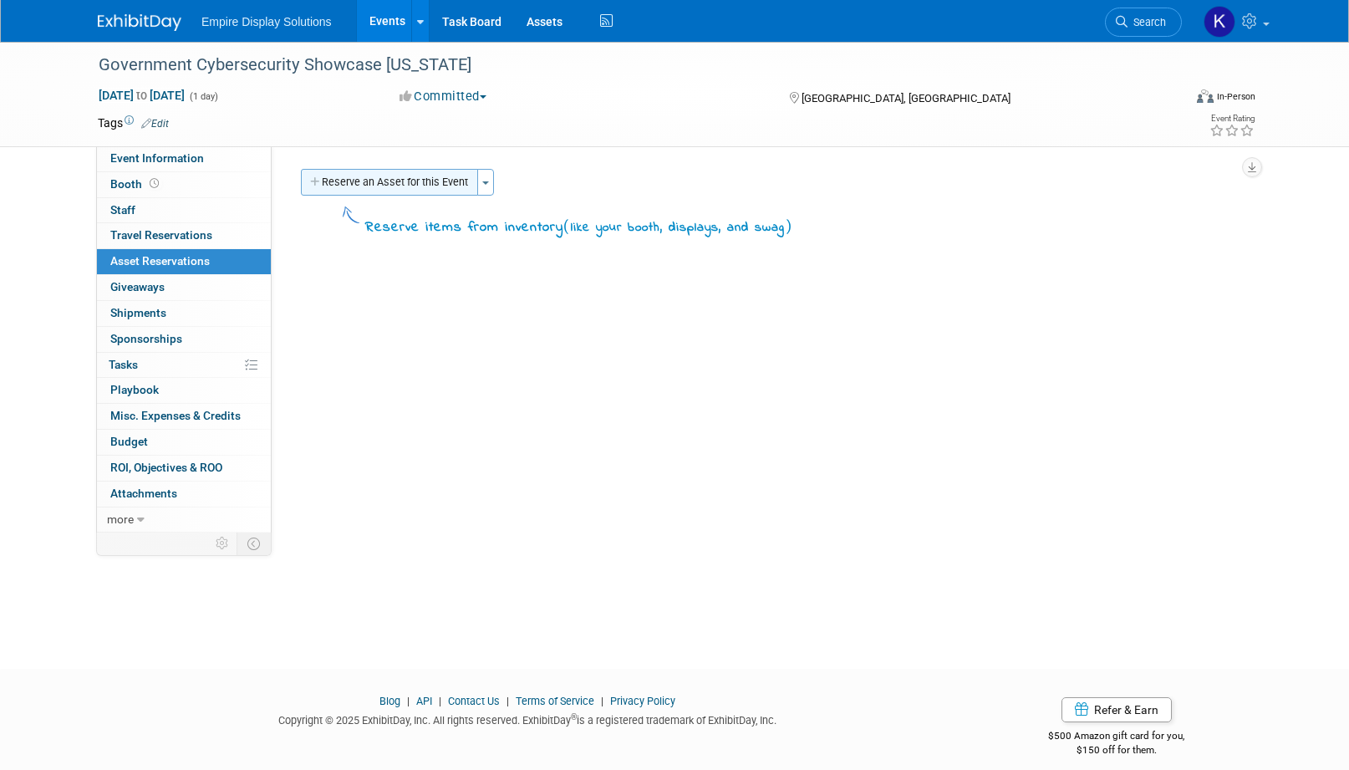
click at [344, 171] on button "Reserve an Asset for this Event" at bounding box center [389, 182] width 177 height 27
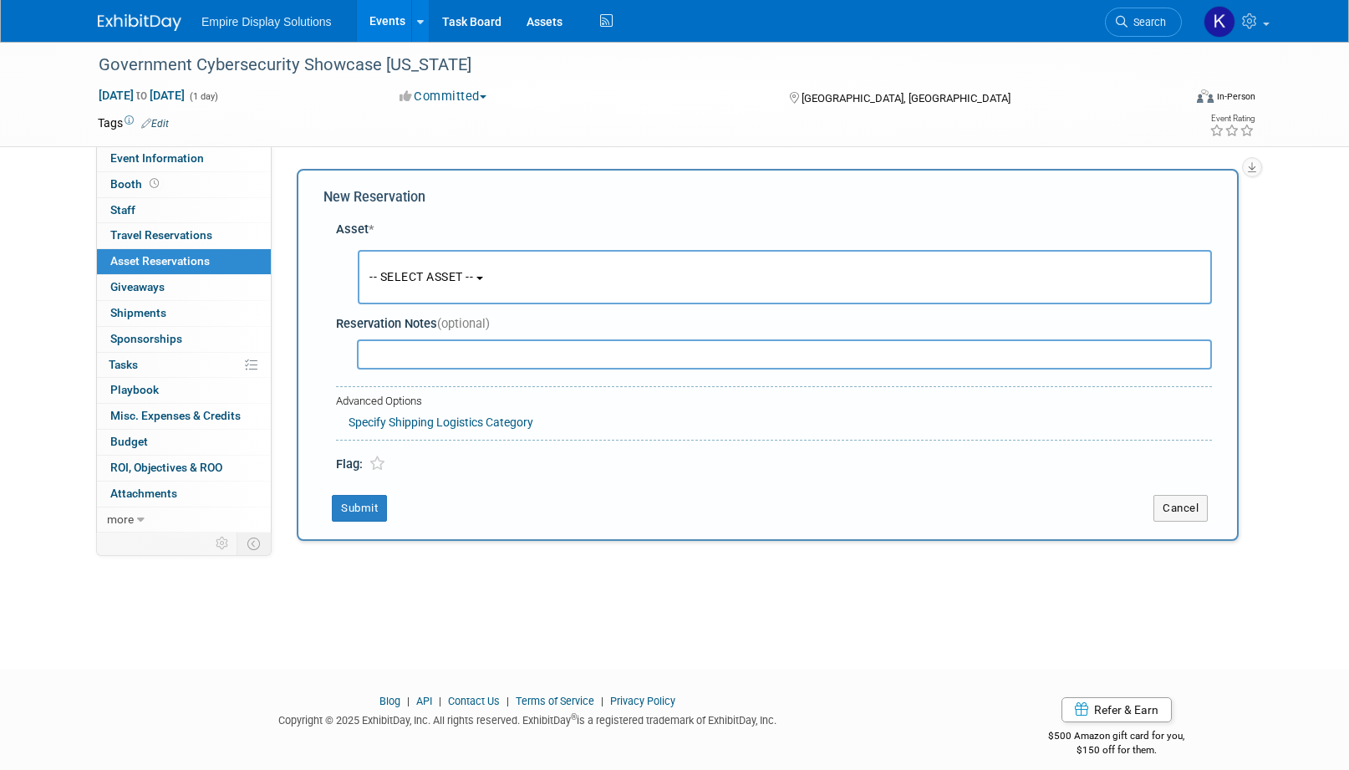
scroll to position [16, 0]
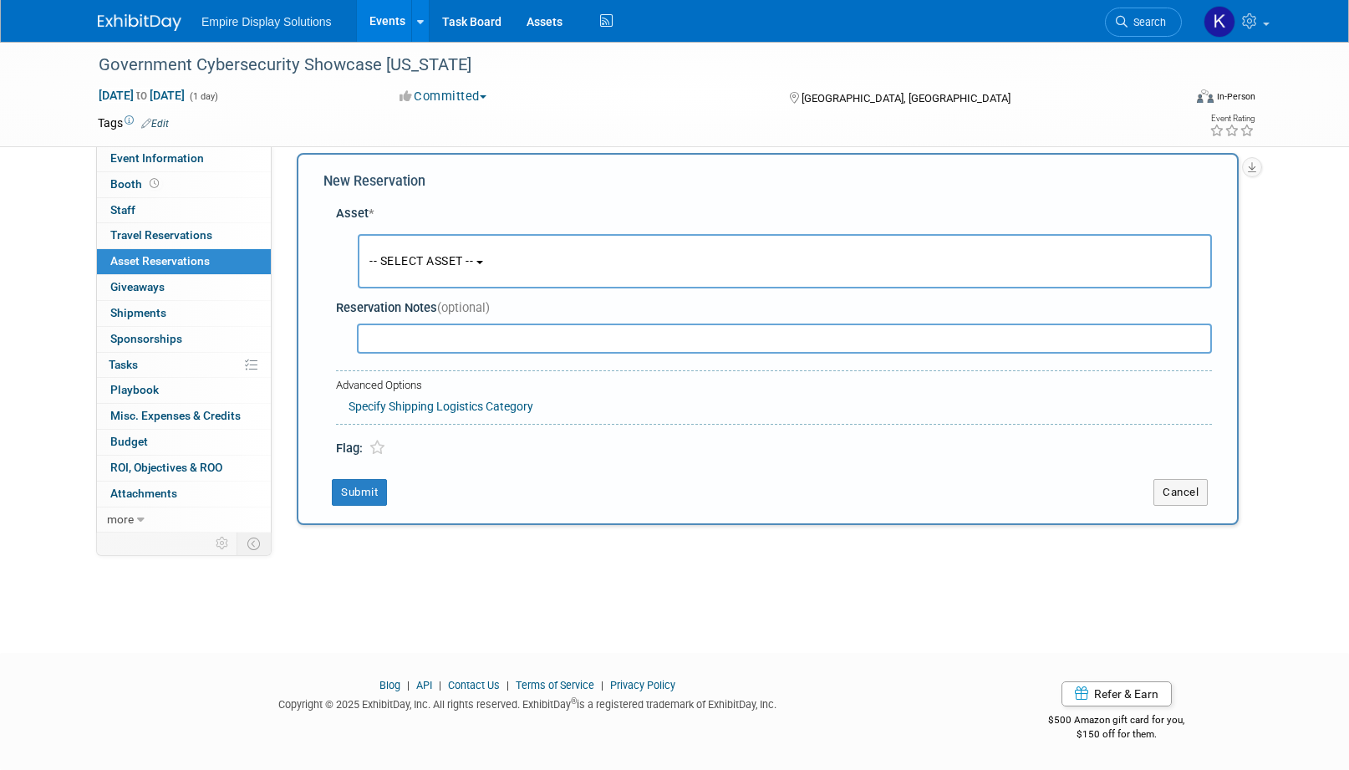
click at [447, 257] on span "-- SELECT ASSET --" at bounding box center [421, 260] width 104 height 13
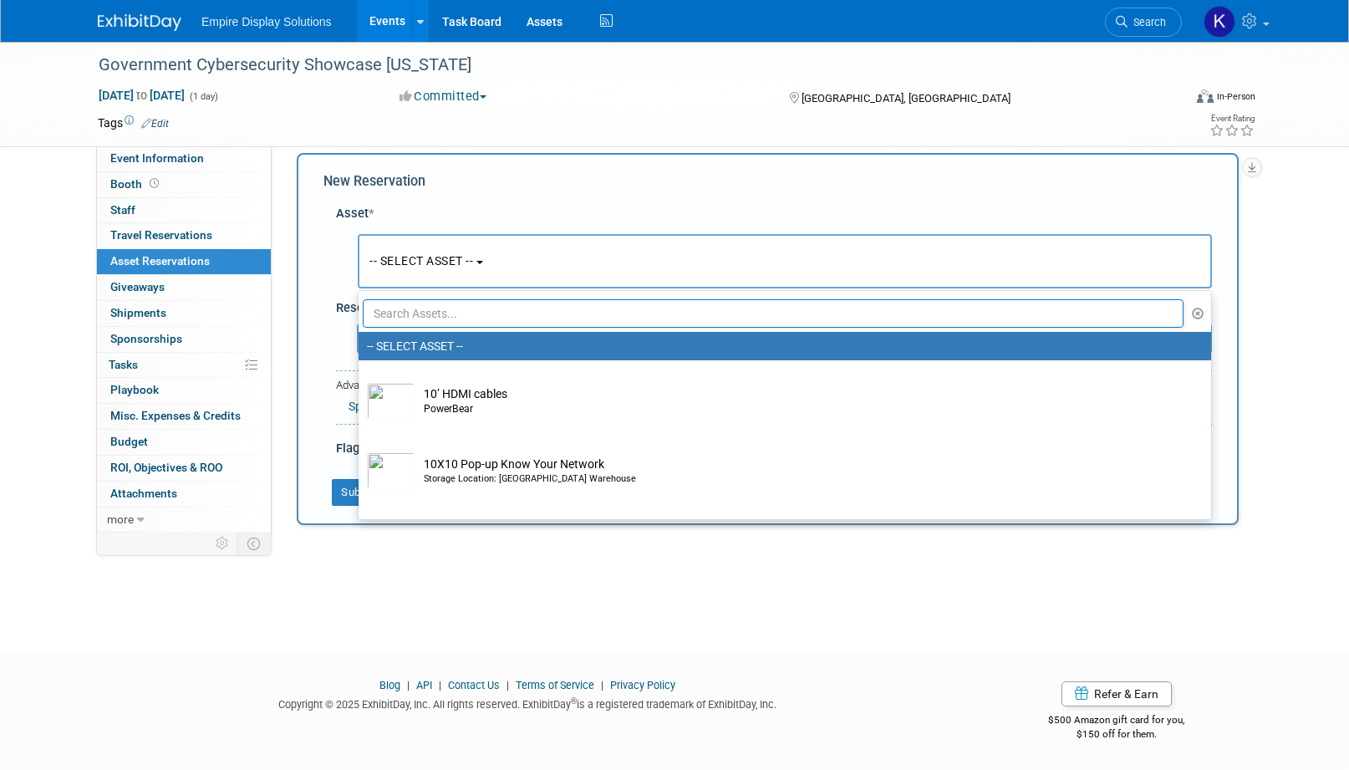
click at [444, 307] on input "text" at bounding box center [773, 313] width 821 height 28
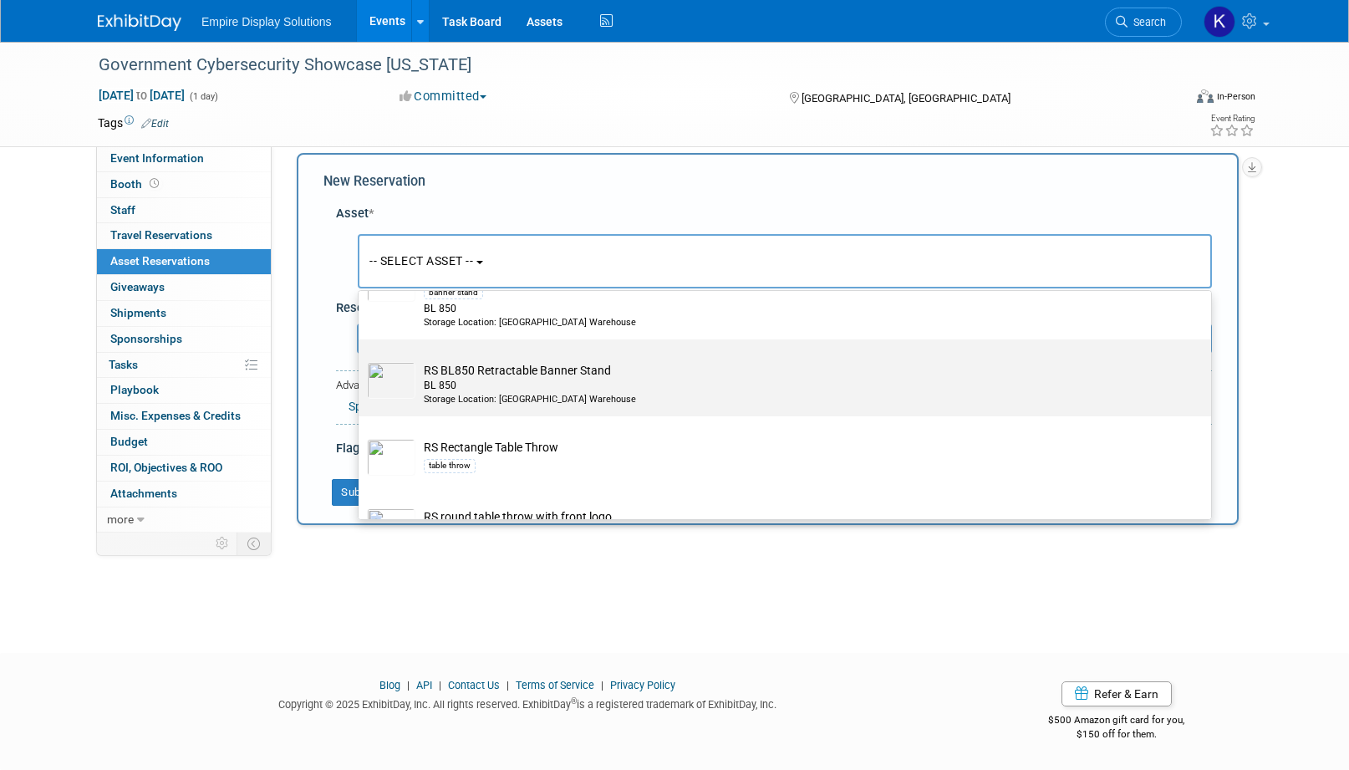
scroll to position [548, 0]
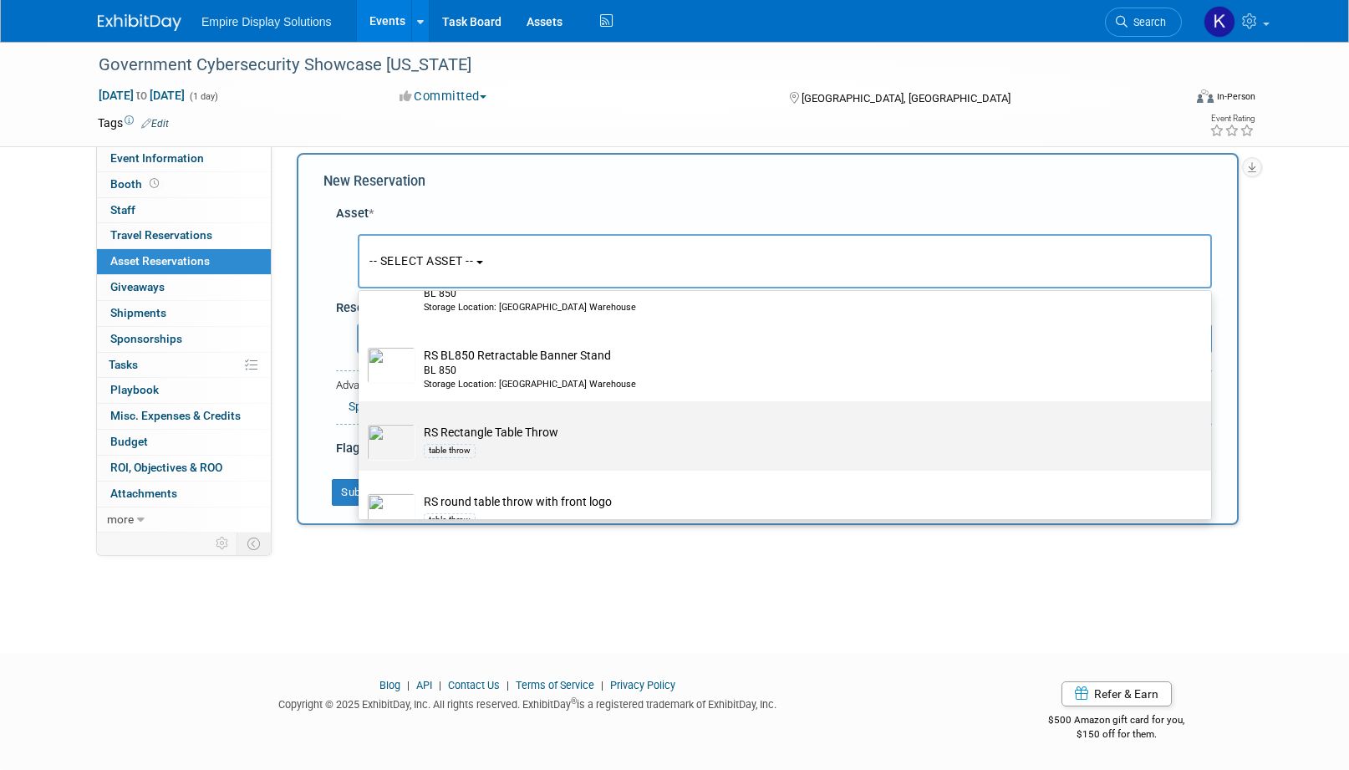
type input "tabl"
click at [601, 429] on td "RS Rectangle Table Throw table throw" at bounding box center [796, 442] width 762 height 37
click at [361, 421] on input "RS Rectangle Table Throw table throw" at bounding box center [355, 415] width 11 height 11
select select "10696950"
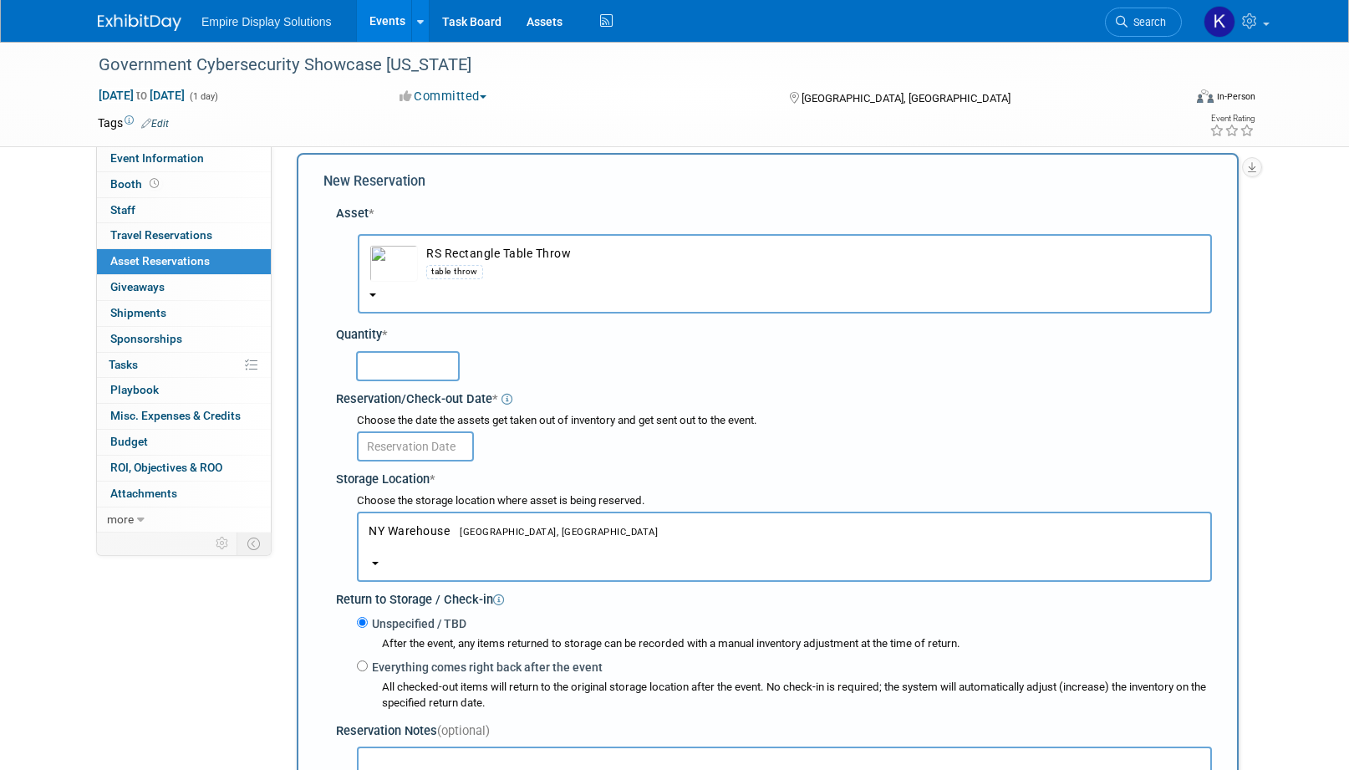
click at [444, 371] on input "text" at bounding box center [408, 366] width 104 height 30
type input "1"
click at [404, 446] on input "text" at bounding box center [415, 446] width 117 height 30
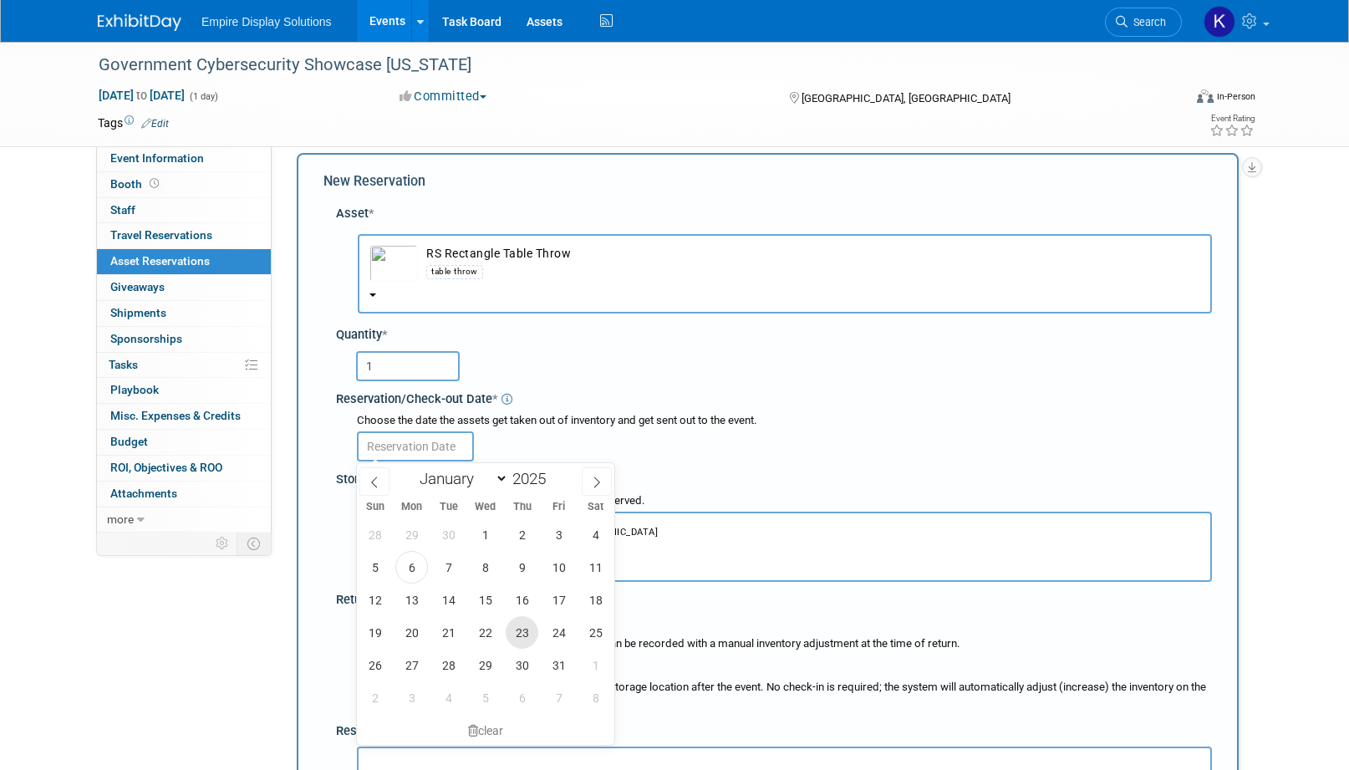
click at [519, 631] on span "23" at bounding box center [522, 632] width 33 height 33
type input "Oct 23, 2025"
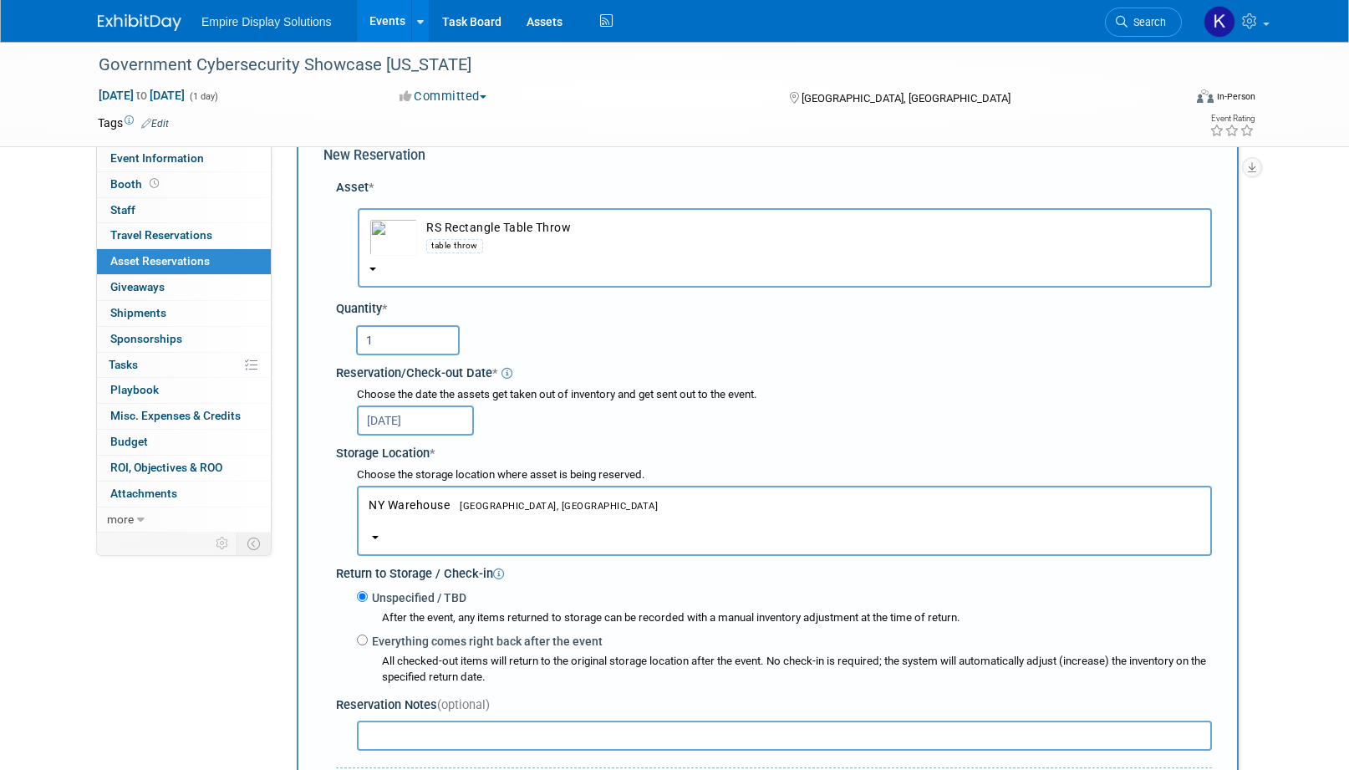
scroll to position [141, 0]
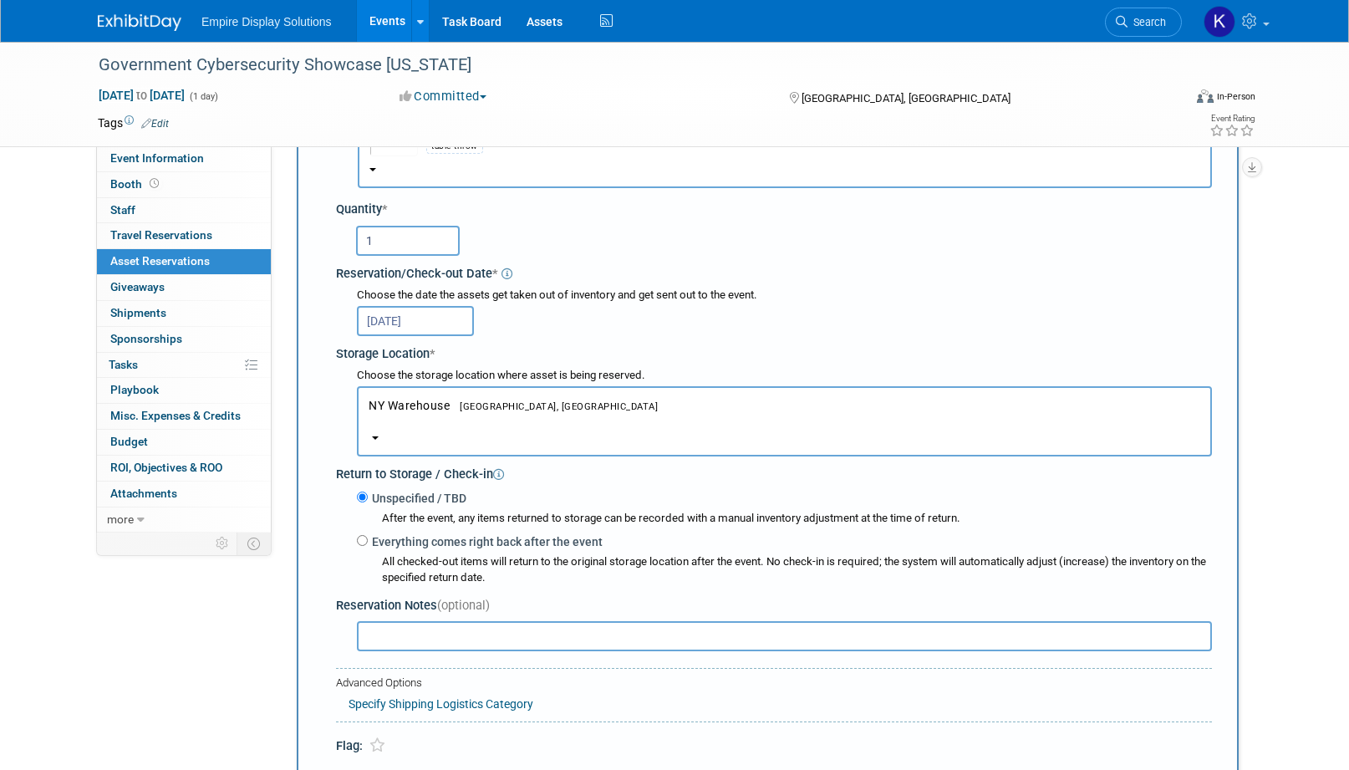
click at [402, 552] on div "All checked-out items will return to the original storage location after the ev…" at bounding box center [784, 568] width 855 height 36
click at [400, 547] on label "Everything comes right back after the event" at bounding box center [485, 541] width 235 height 17
click at [368, 546] on input "Everything comes right back after the event" at bounding box center [362, 540] width 11 height 11
radio input "true"
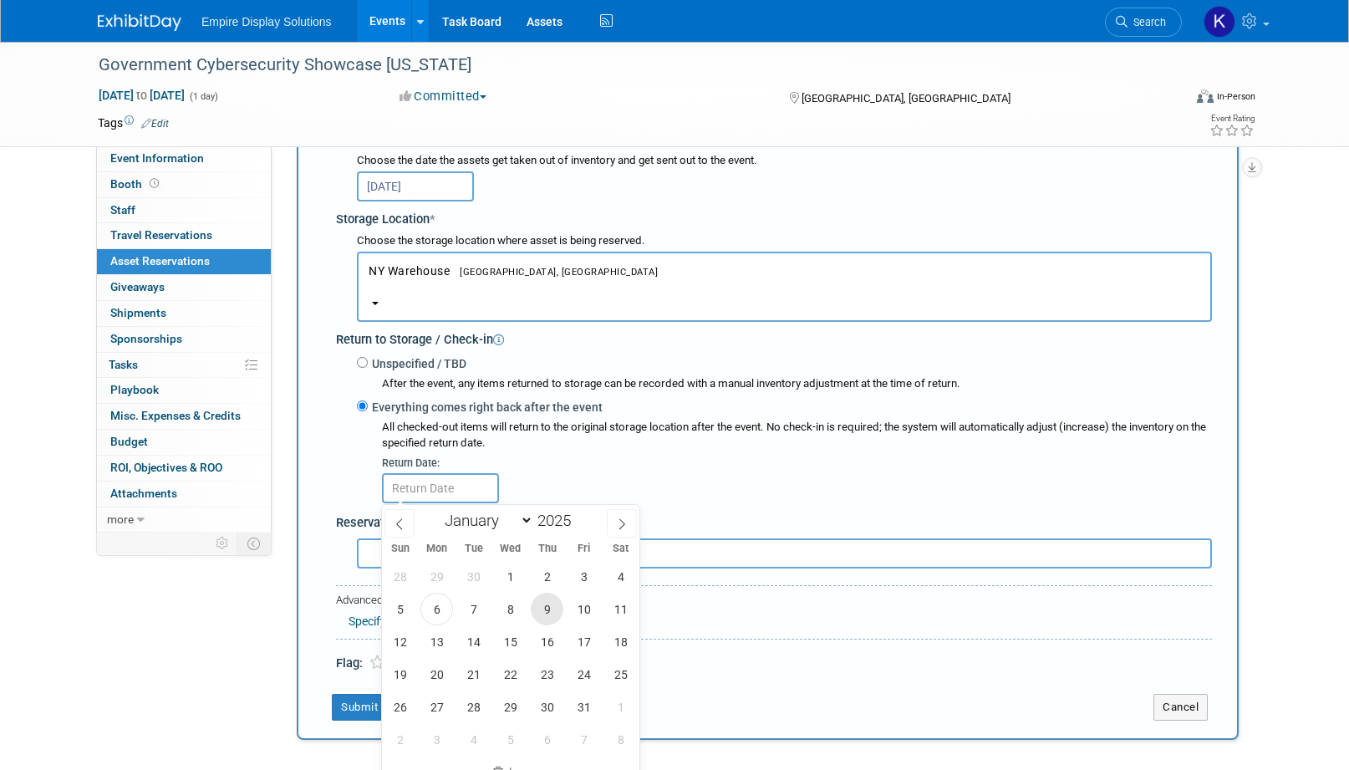
scroll to position [292, 0]
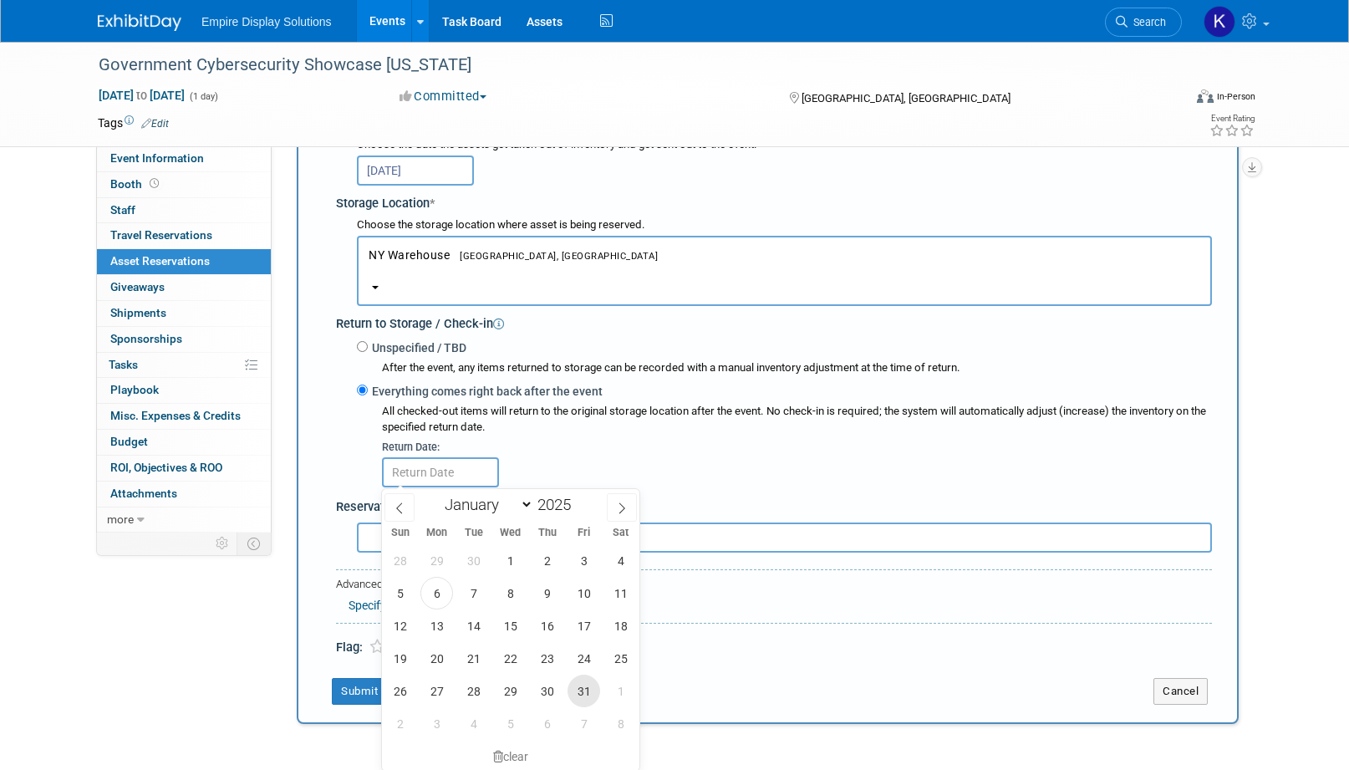
click at [582, 685] on span "31" at bounding box center [584, 691] width 33 height 33
type input "Oct 31, 2025"
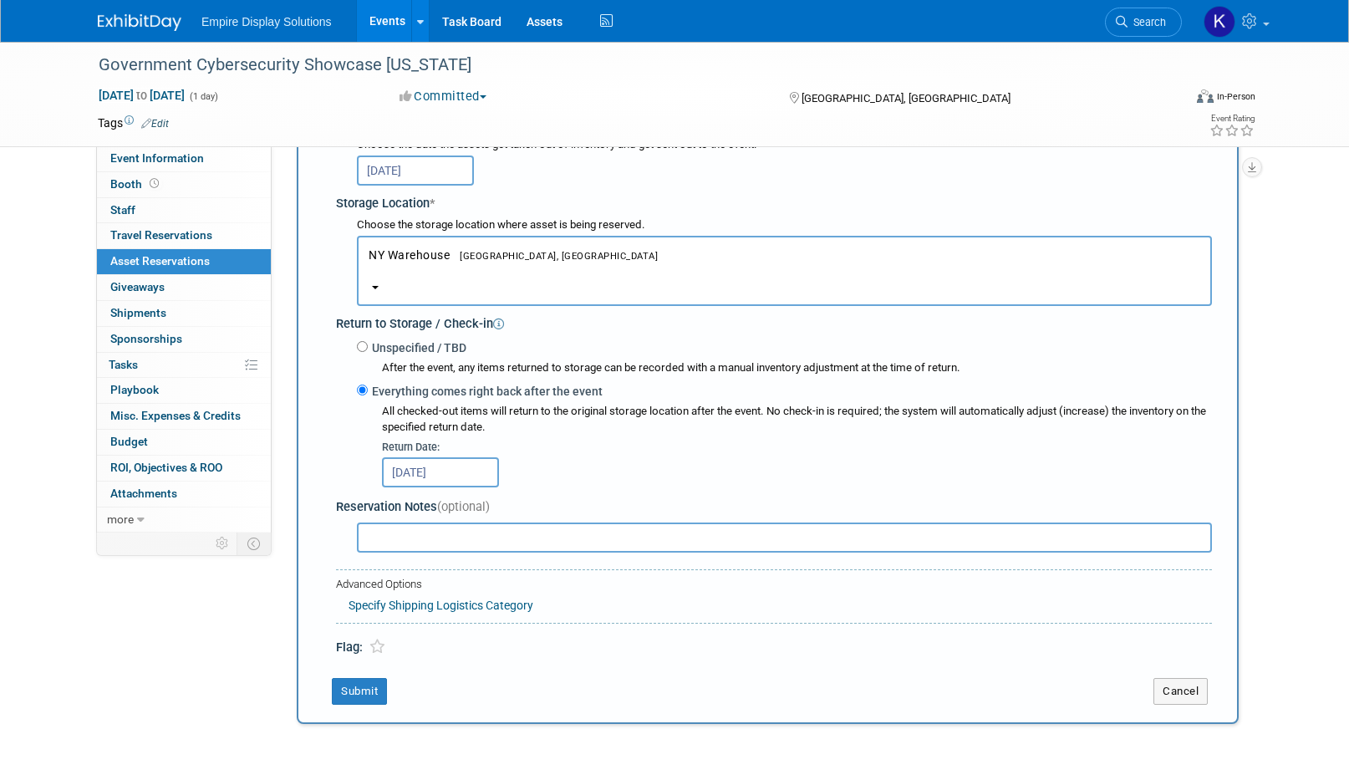
click at [415, 482] on input "Oct 31, 2025" at bounding box center [440, 472] width 117 height 30
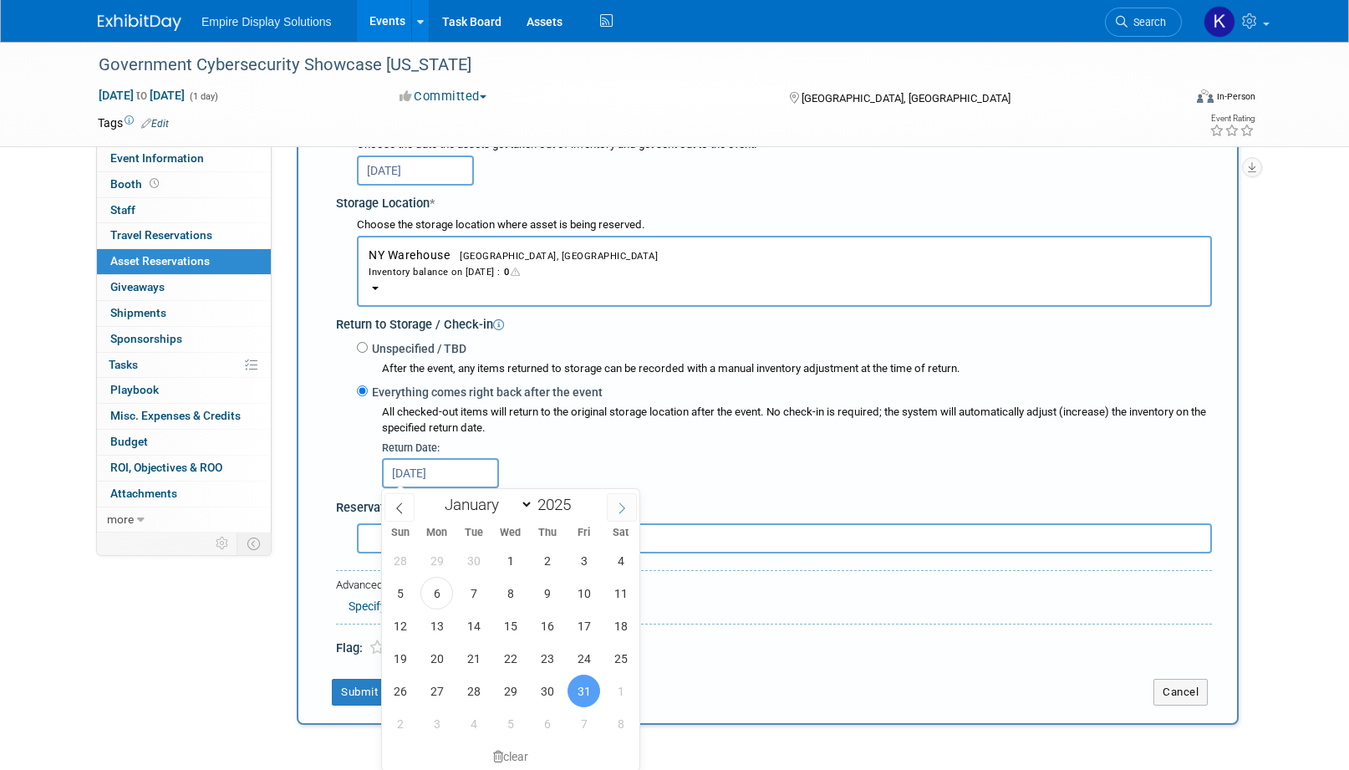
click at [617, 502] on icon at bounding box center [622, 508] width 12 height 12
select select "10"
click at [432, 591] on span "3" at bounding box center [436, 593] width 33 height 33
type input "Nov 3, 2025"
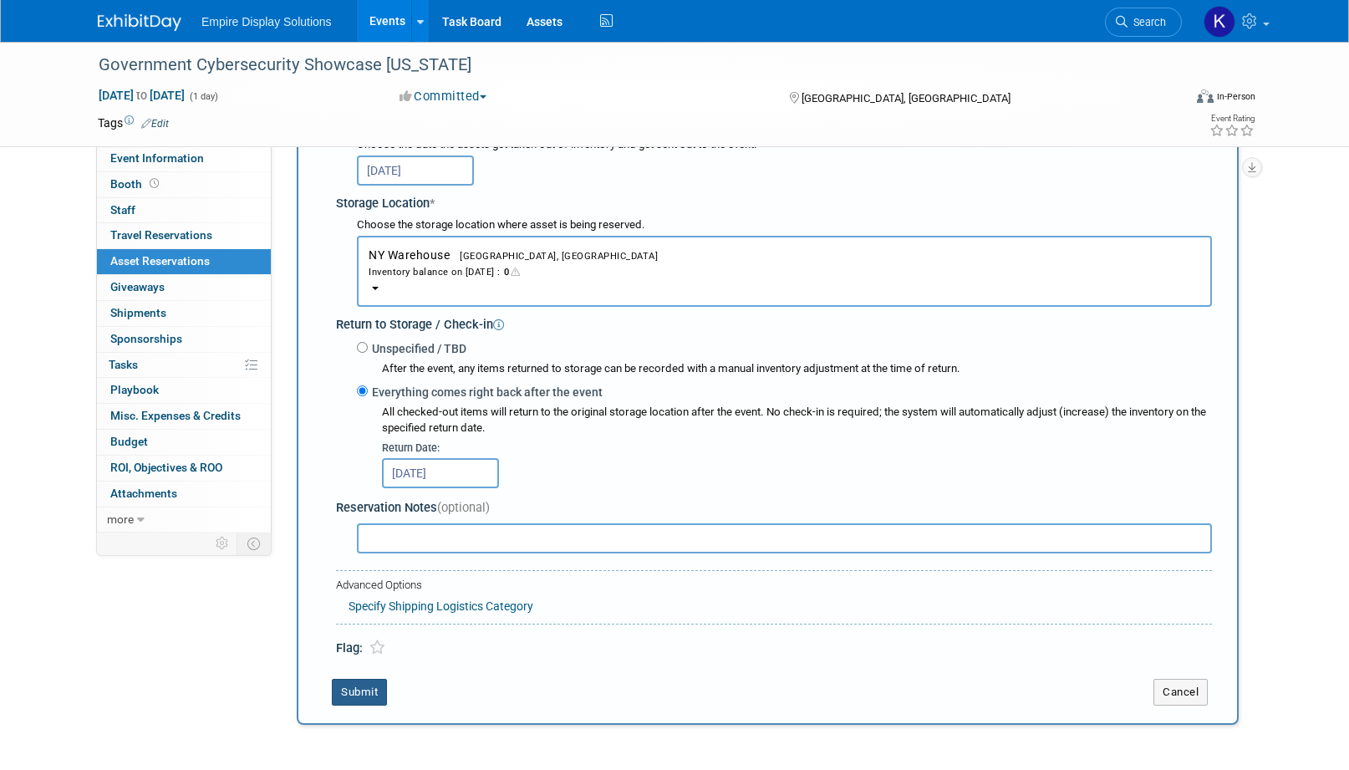
click at [355, 697] on button "Submit" at bounding box center [359, 692] width 55 height 27
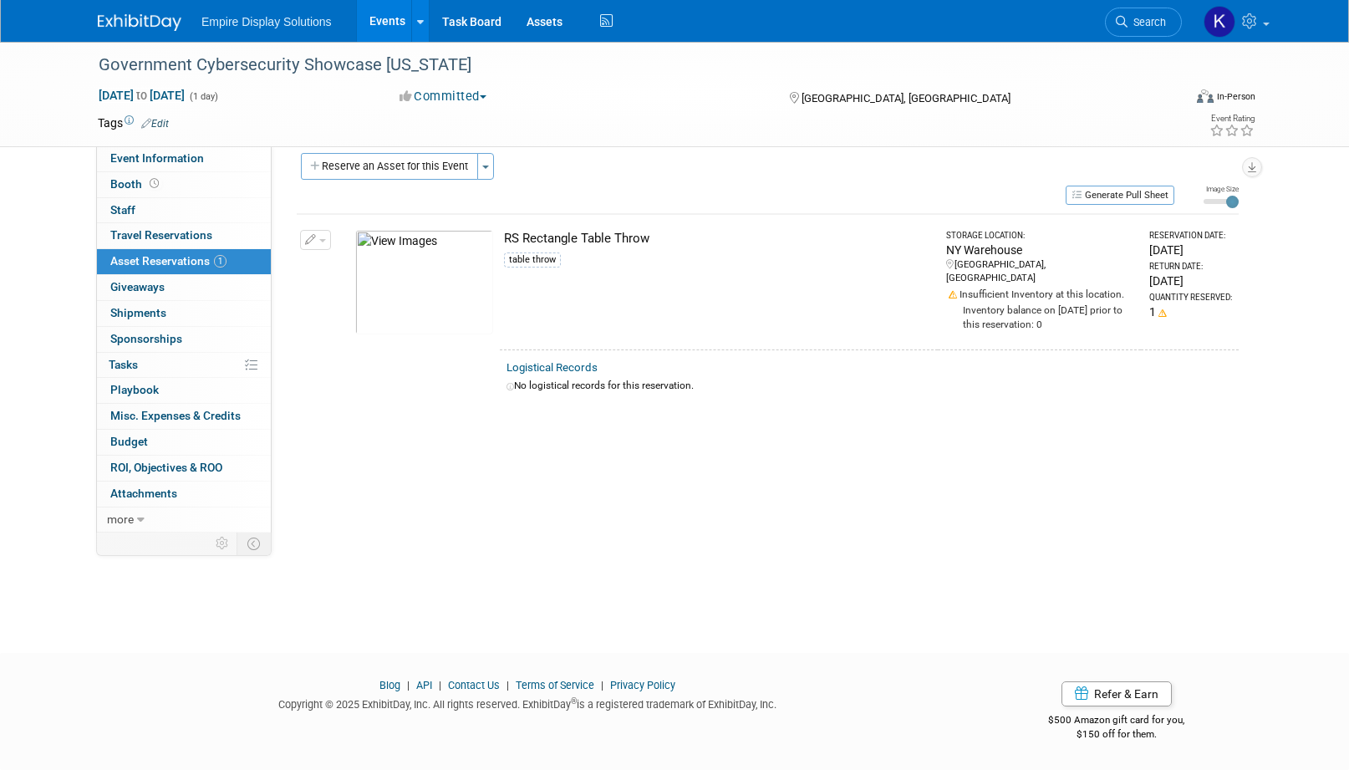
click at [316, 234] on button "button" at bounding box center [315, 240] width 31 height 20
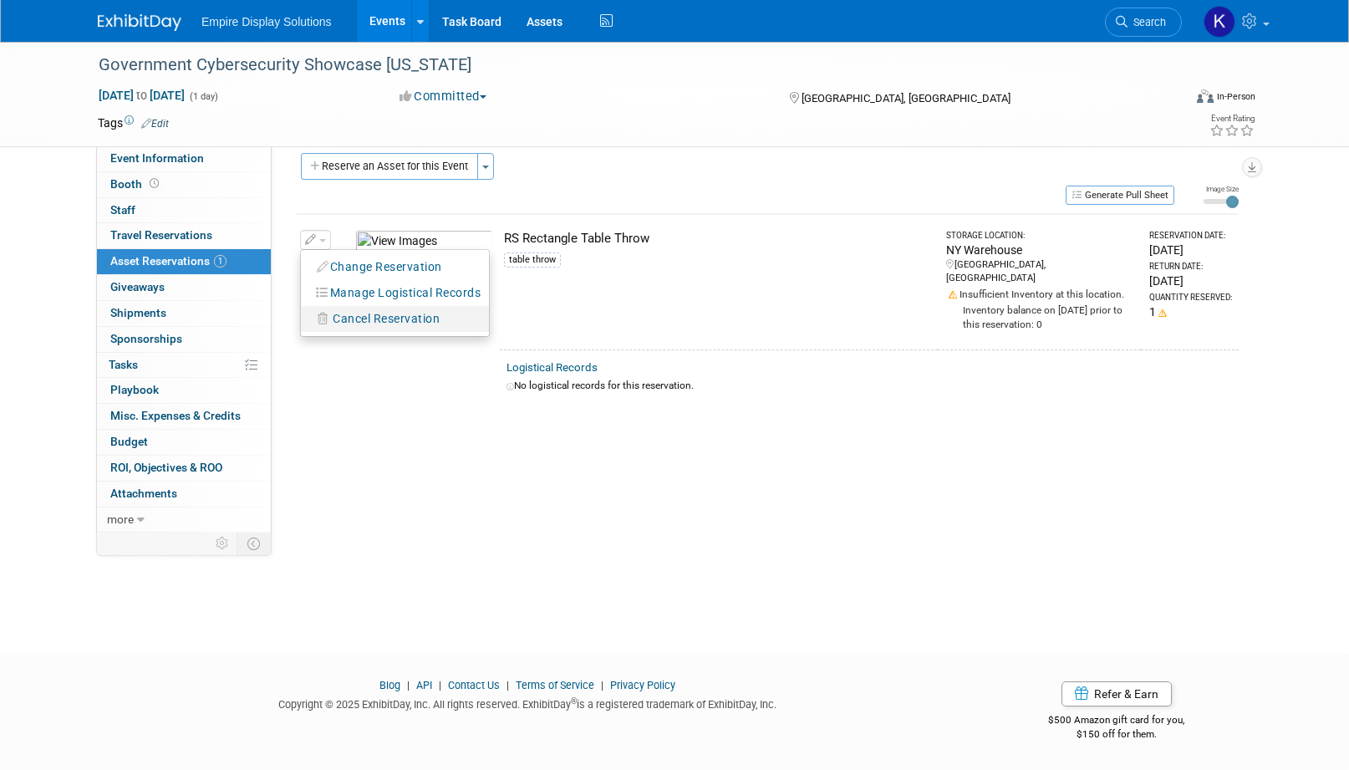
click at [351, 313] on span "Cancel Reservation" at bounding box center [386, 318] width 107 height 13
click at [517, 329] on link "Yes" at bounding box center [509, 332] width 48 height 27
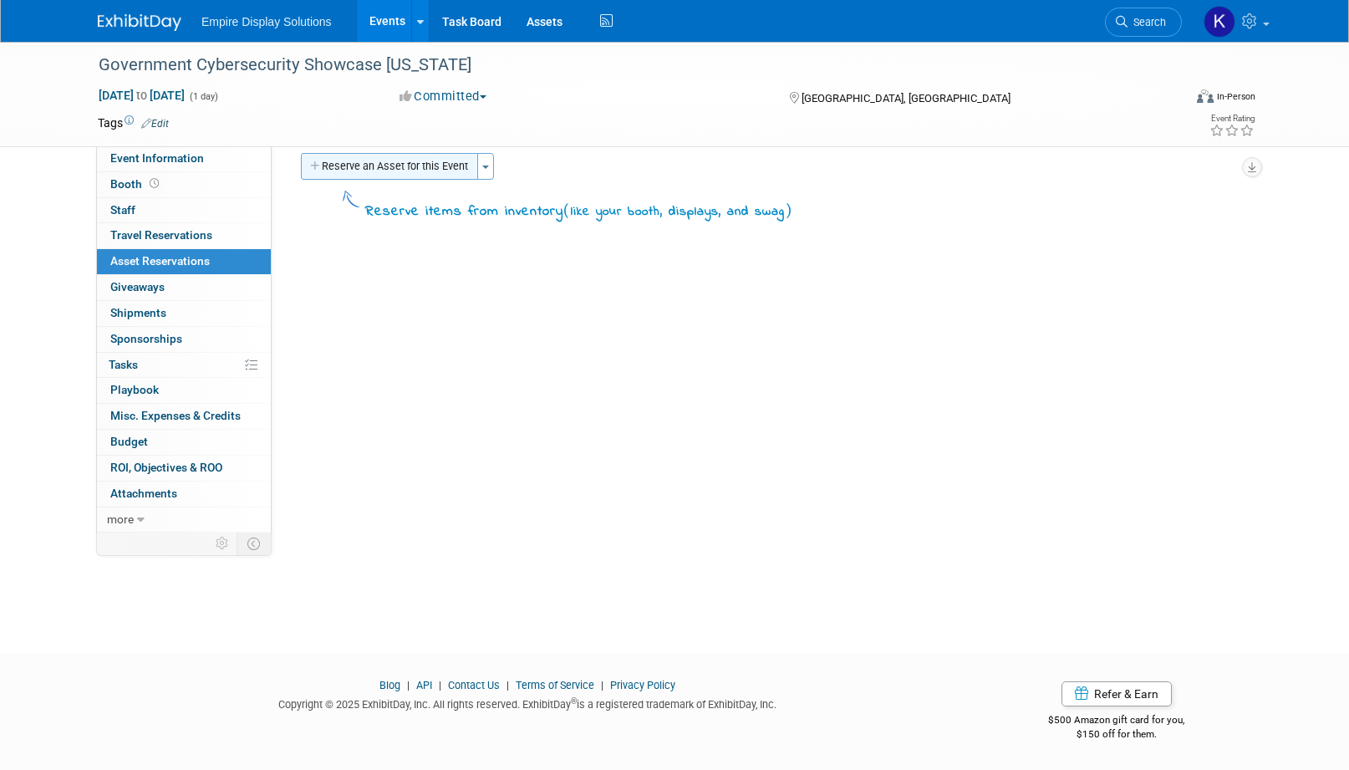
click at [388, 161] on button "Reserve an Asset for this Event" at bounding box center [389, 166] width 177 height 27
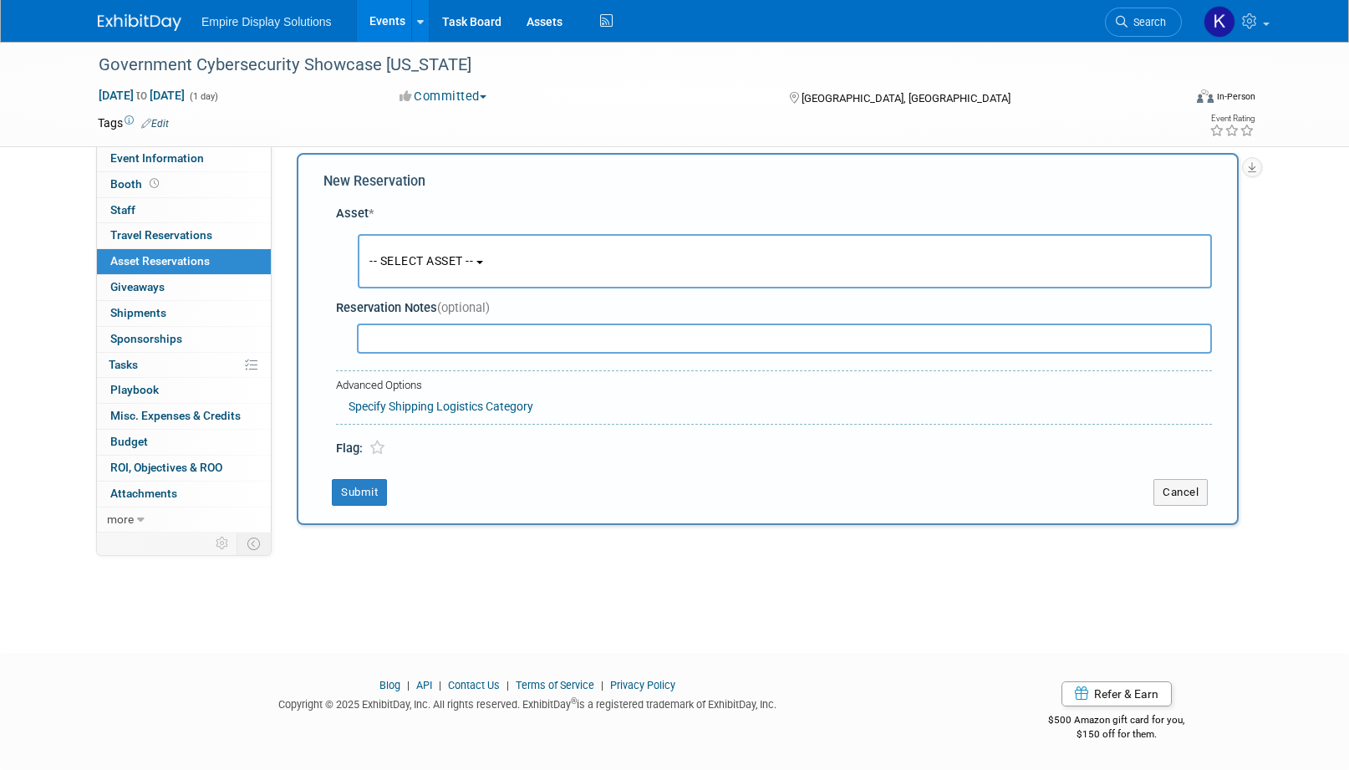
click at [416, 268] on button "-- SELECT ASSET --" at bounding box center [785, 261] width 854 height 54
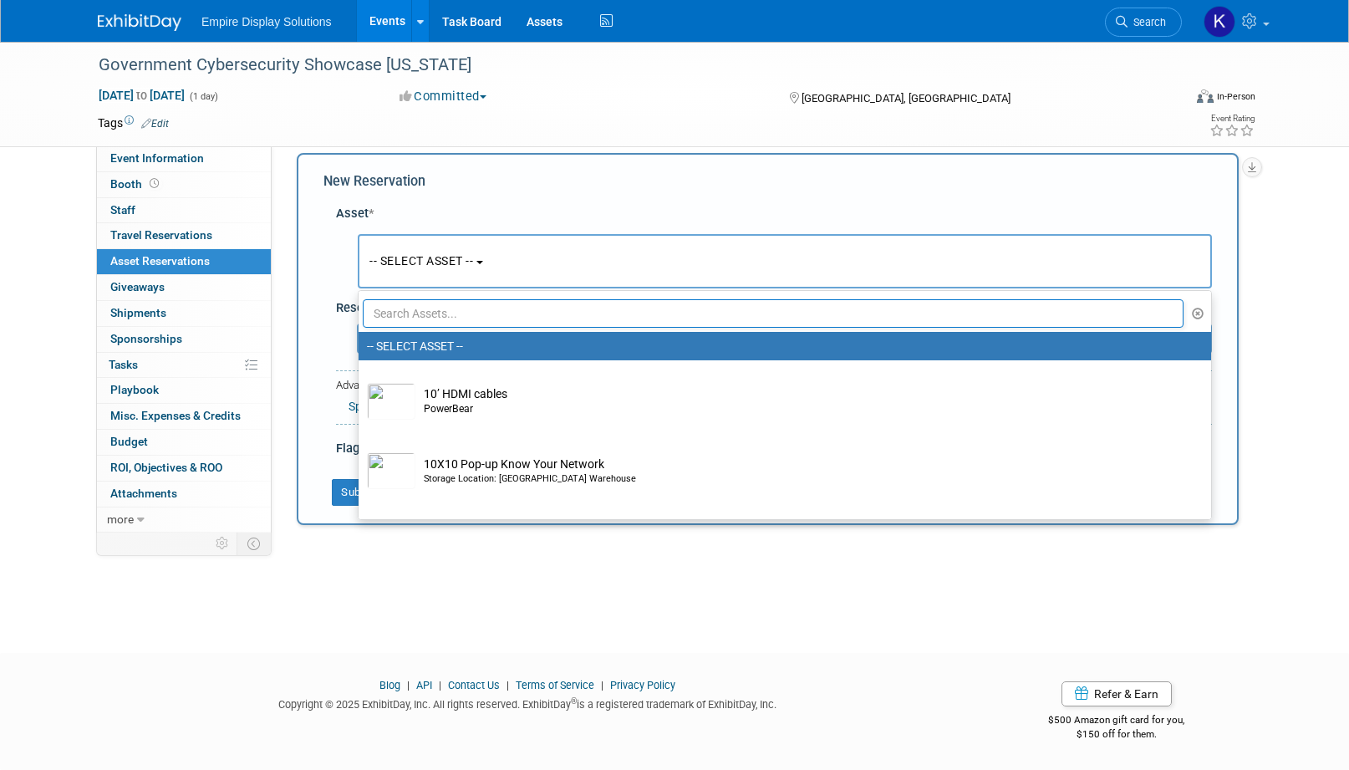
click at [466, 321] on input "text" at bounding box center [773, 313] width 821 height 28
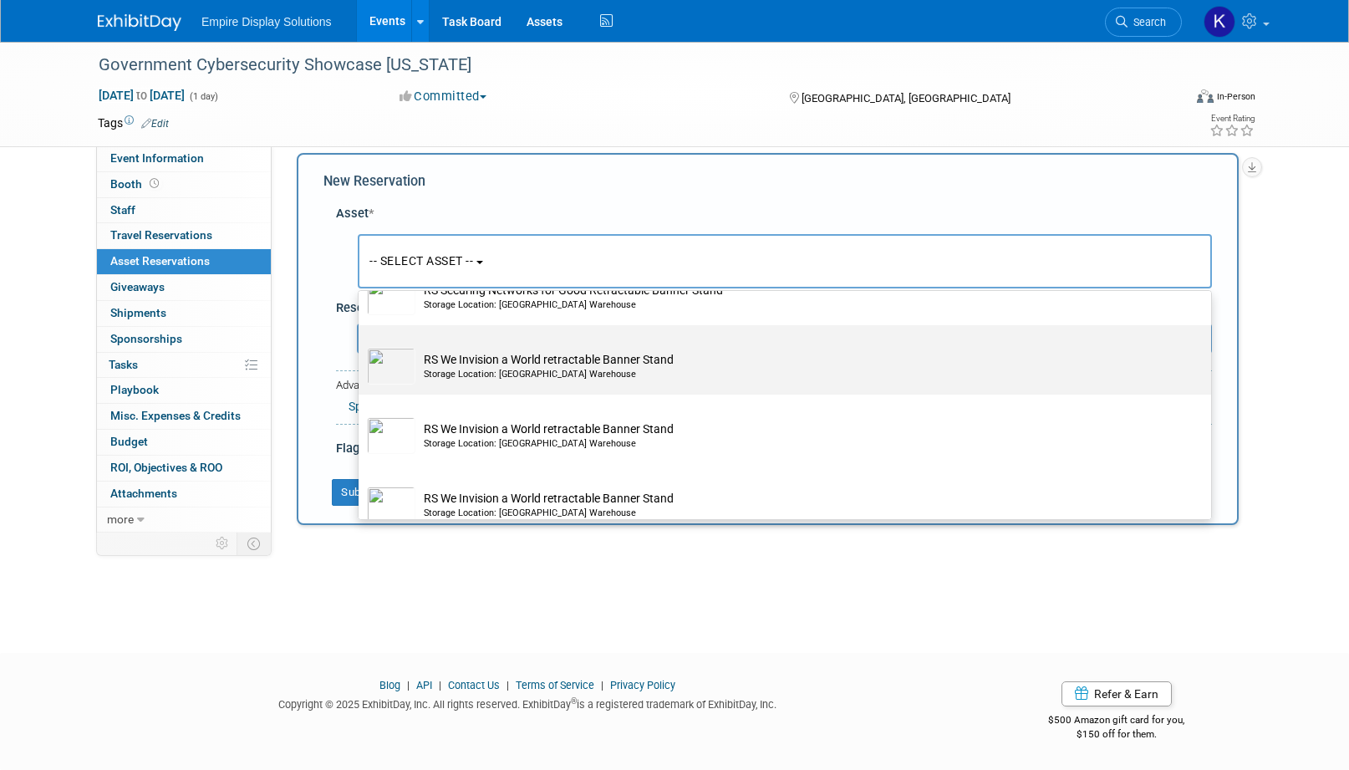
scroll to position [989, 0]
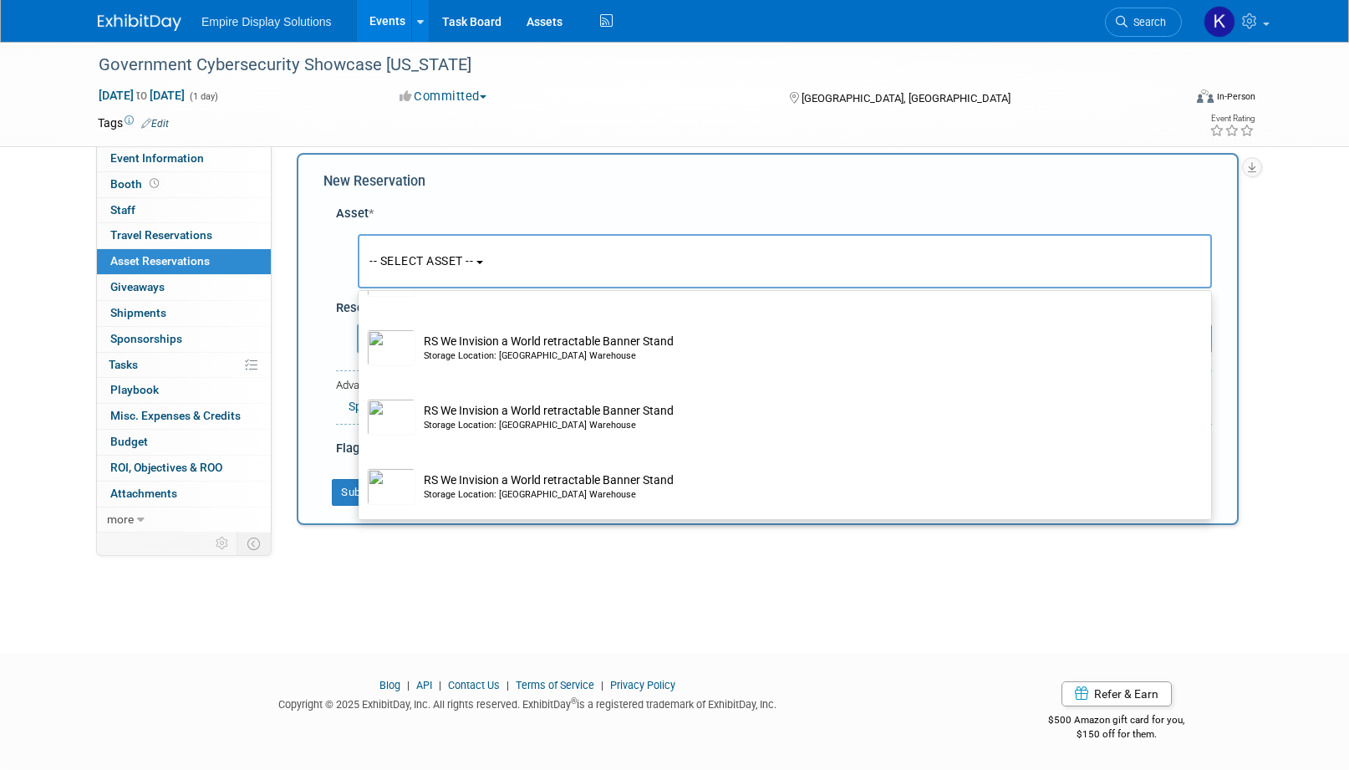
type input "tabl"
click at [499, 553] on div "Government Cybersecurity Showcase California Oct 30, 2025 to Oct 30, 2025 (1 da…" at bounding box center [674, 324] width 1349 height 597
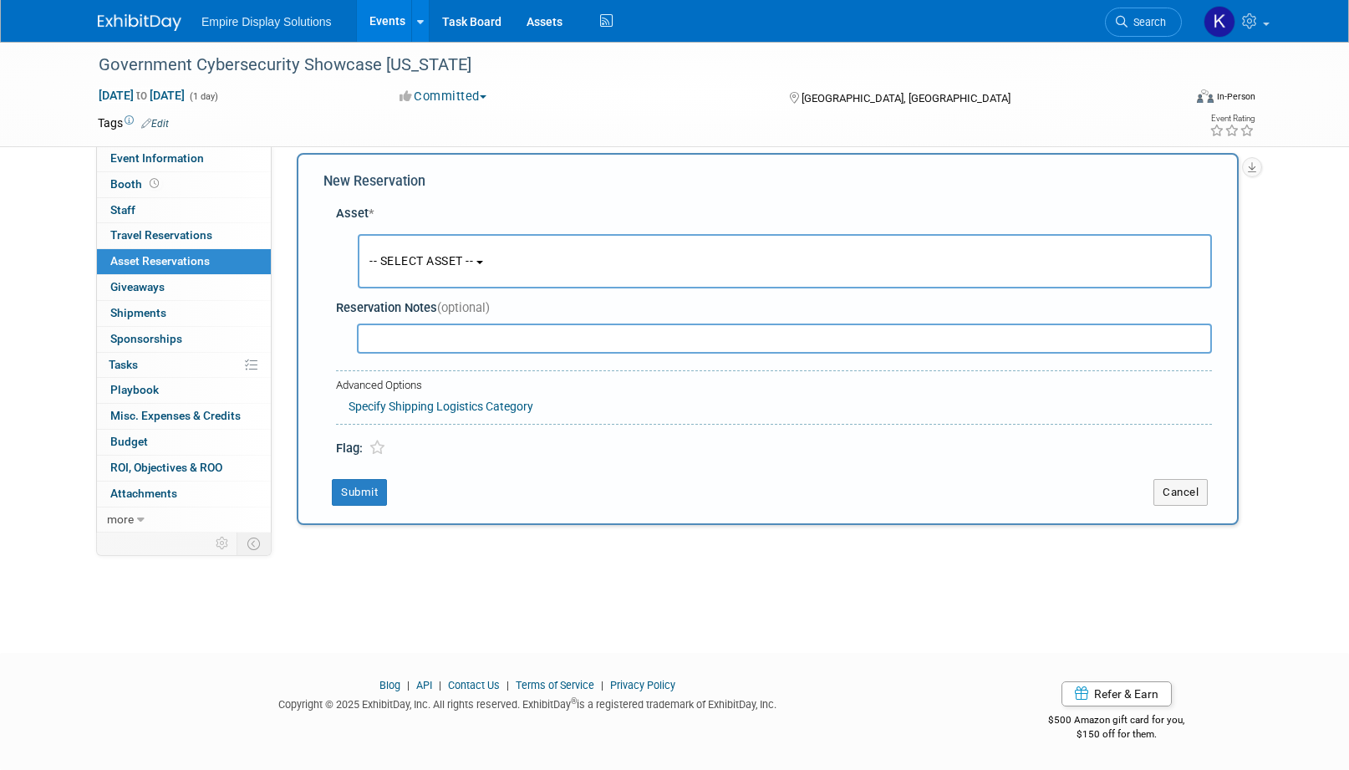
click at [135, 22] on img at bounding box center [140, 22] width 84 height 17
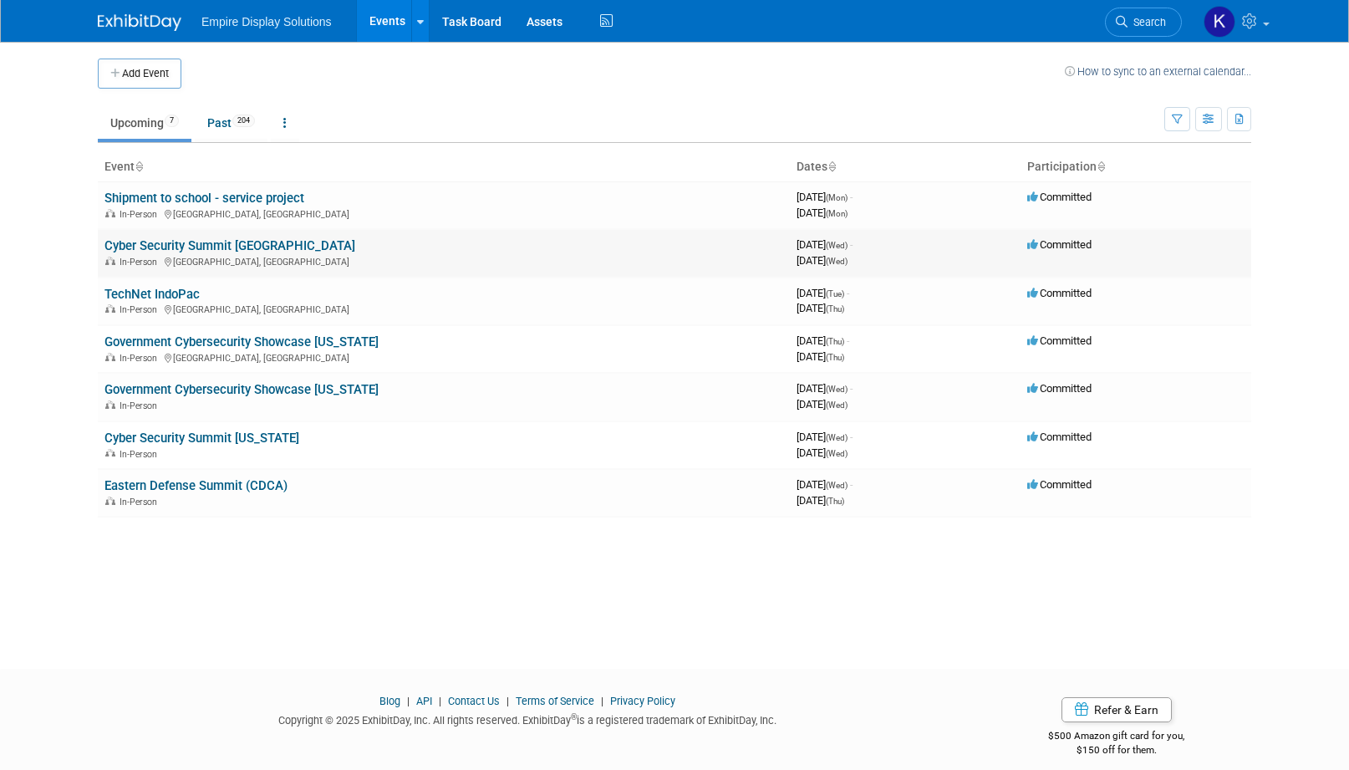
click at [245, 242] on link "Cyber Security Summit [GEOGRAPHIC_DATA]" at bounding box center [229, 245] width 251 height 15
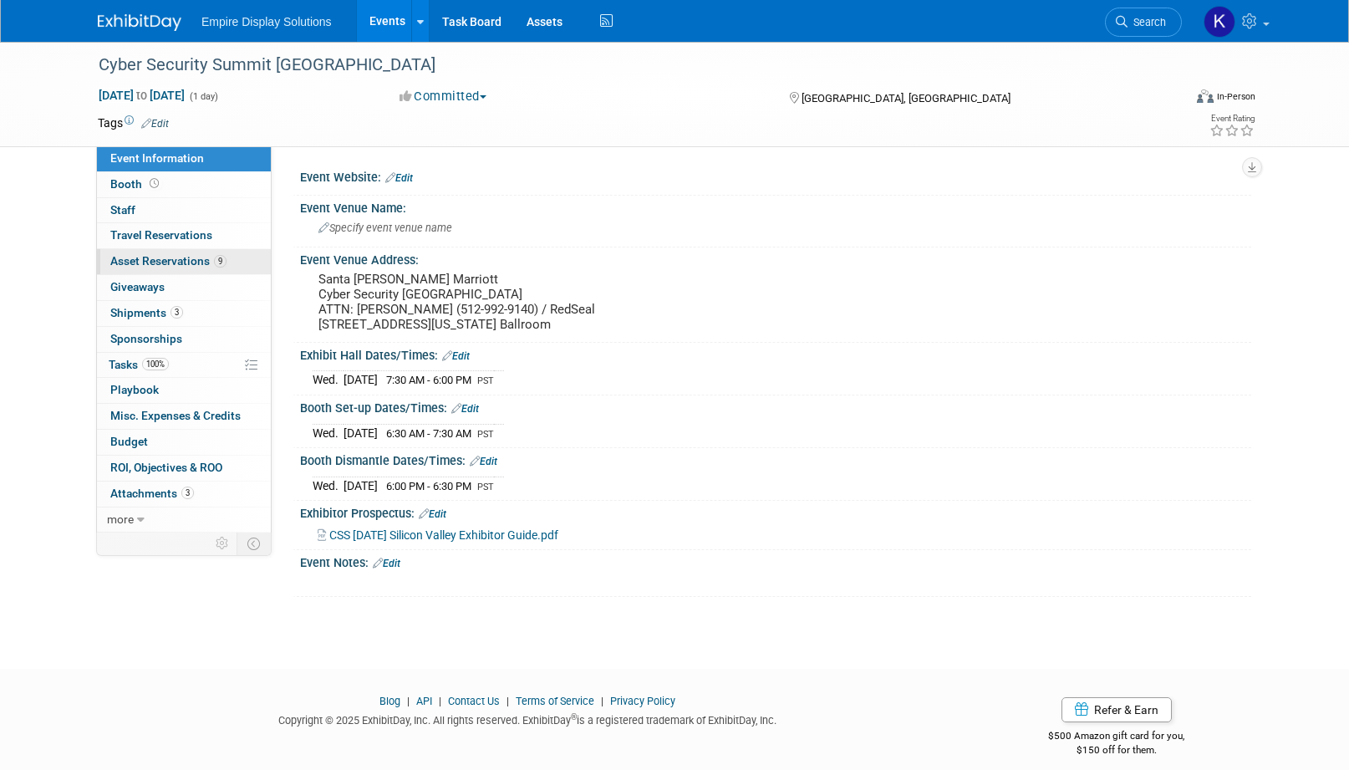
click at [181, 255] on span "Asset Reservations 9" at bounding box center [168, 260] width 116 height 13
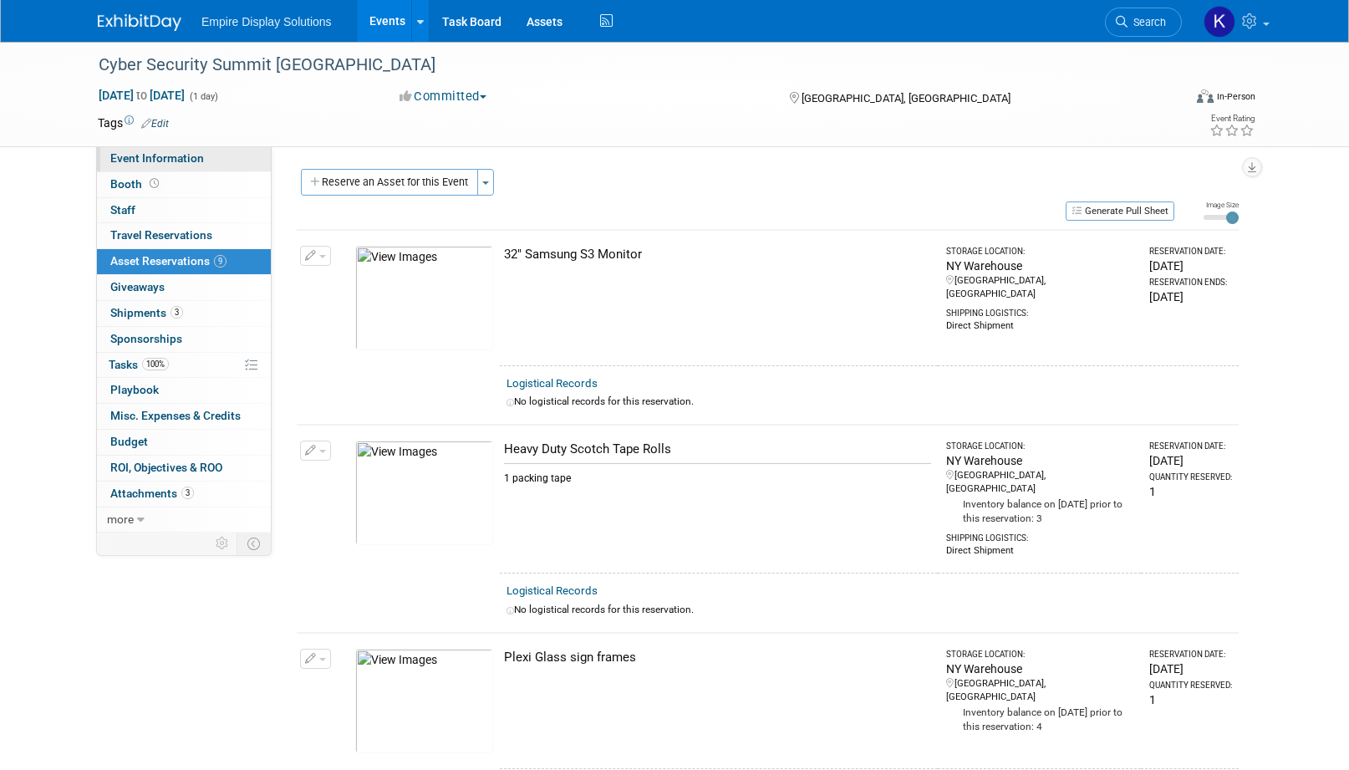
click at [152, 154] on span "Event Information" at bounding box center [157, 157] width 94 height 13
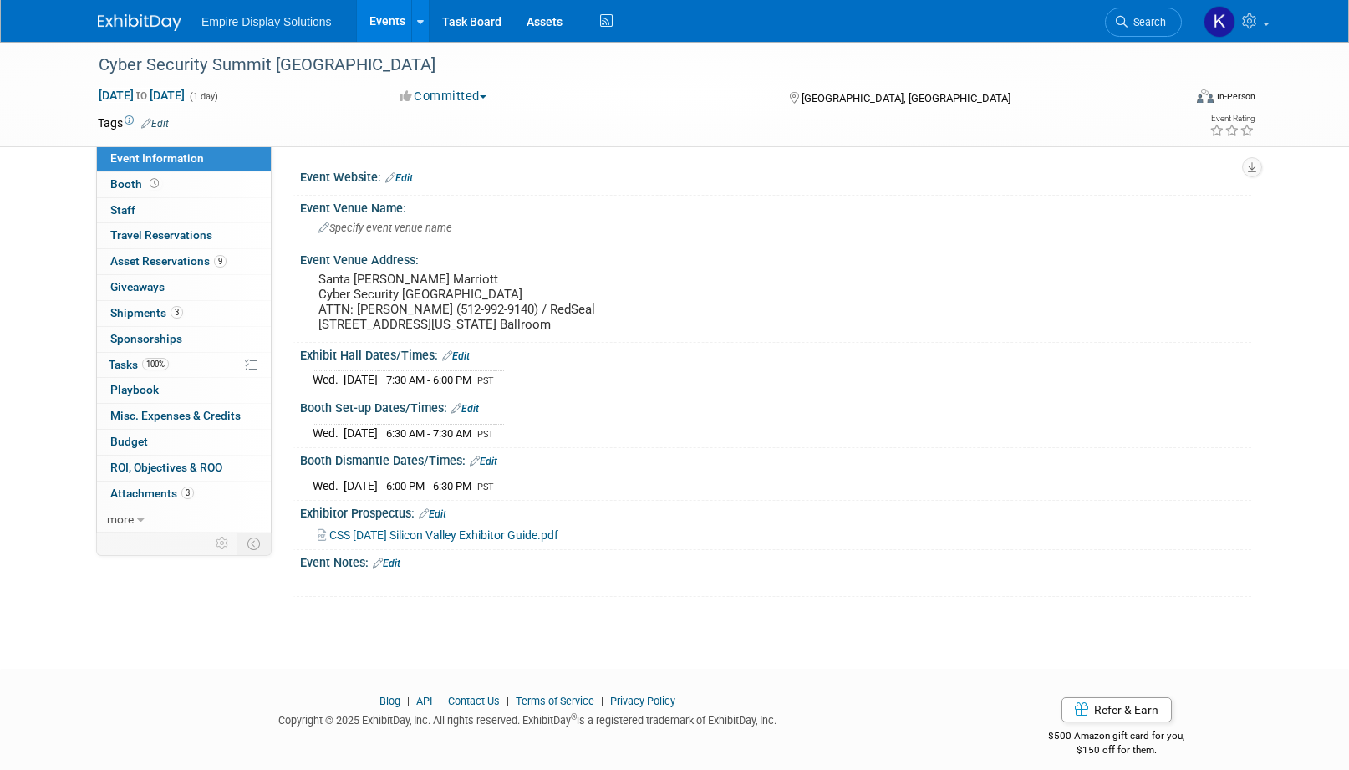
click at [130, 18] on img at bounding box center [140, 22] width 84 height 17
